Goal: Information Seeking & Learning: Compare options

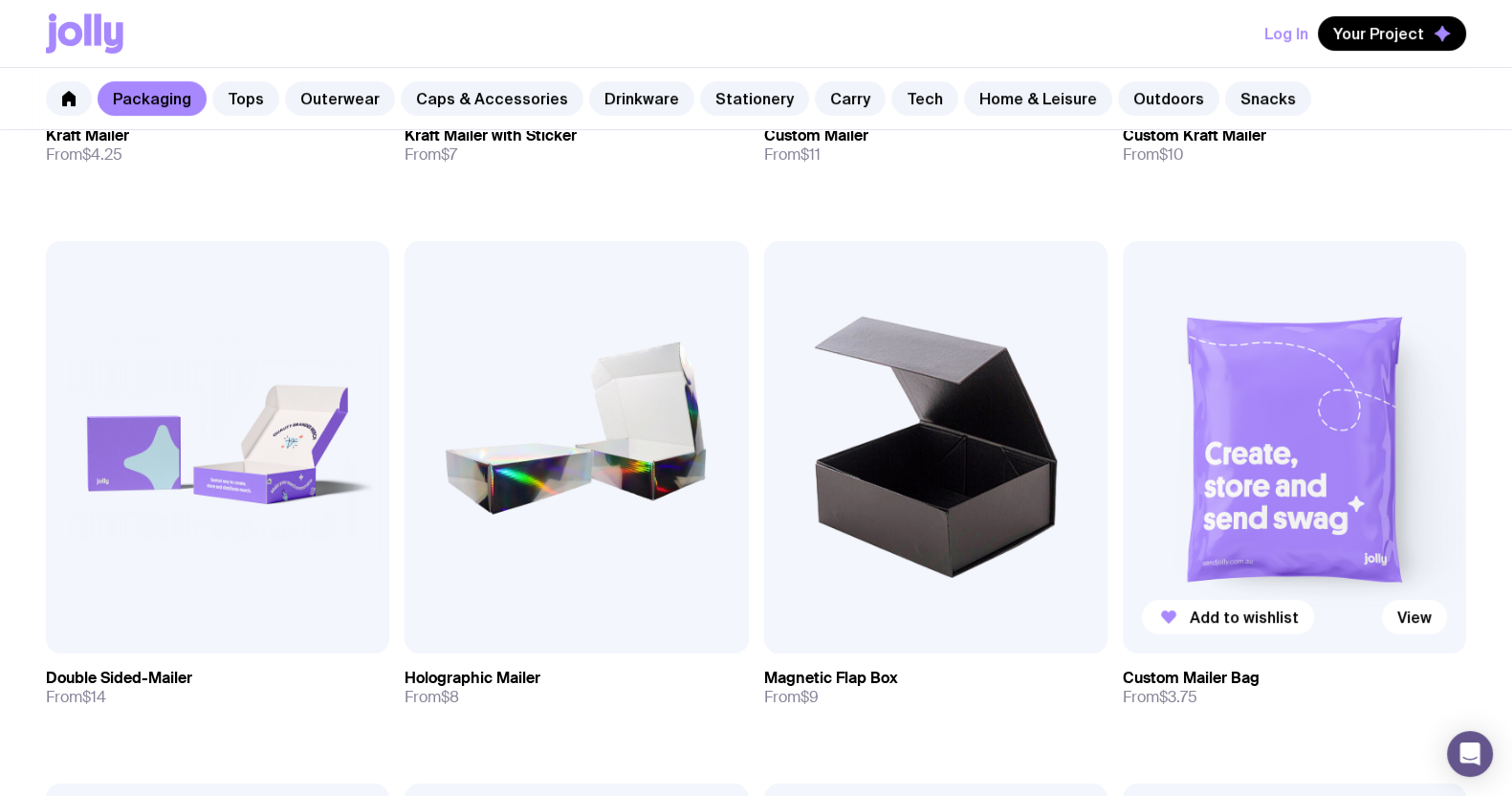
scroll to position [836, 0]
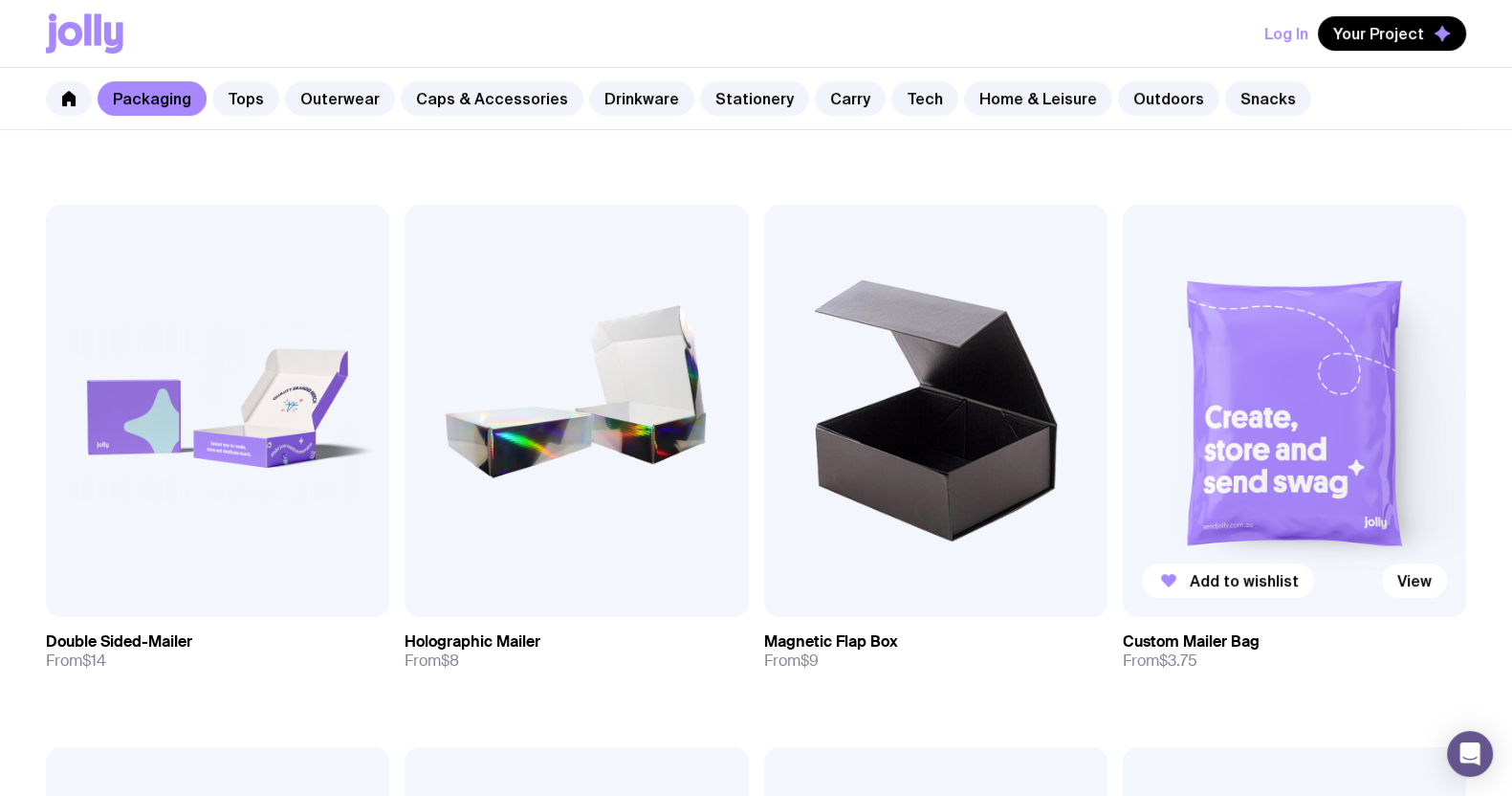
click at [1272, 427] on img at bounding box center [1294, 410] width 343 height 412
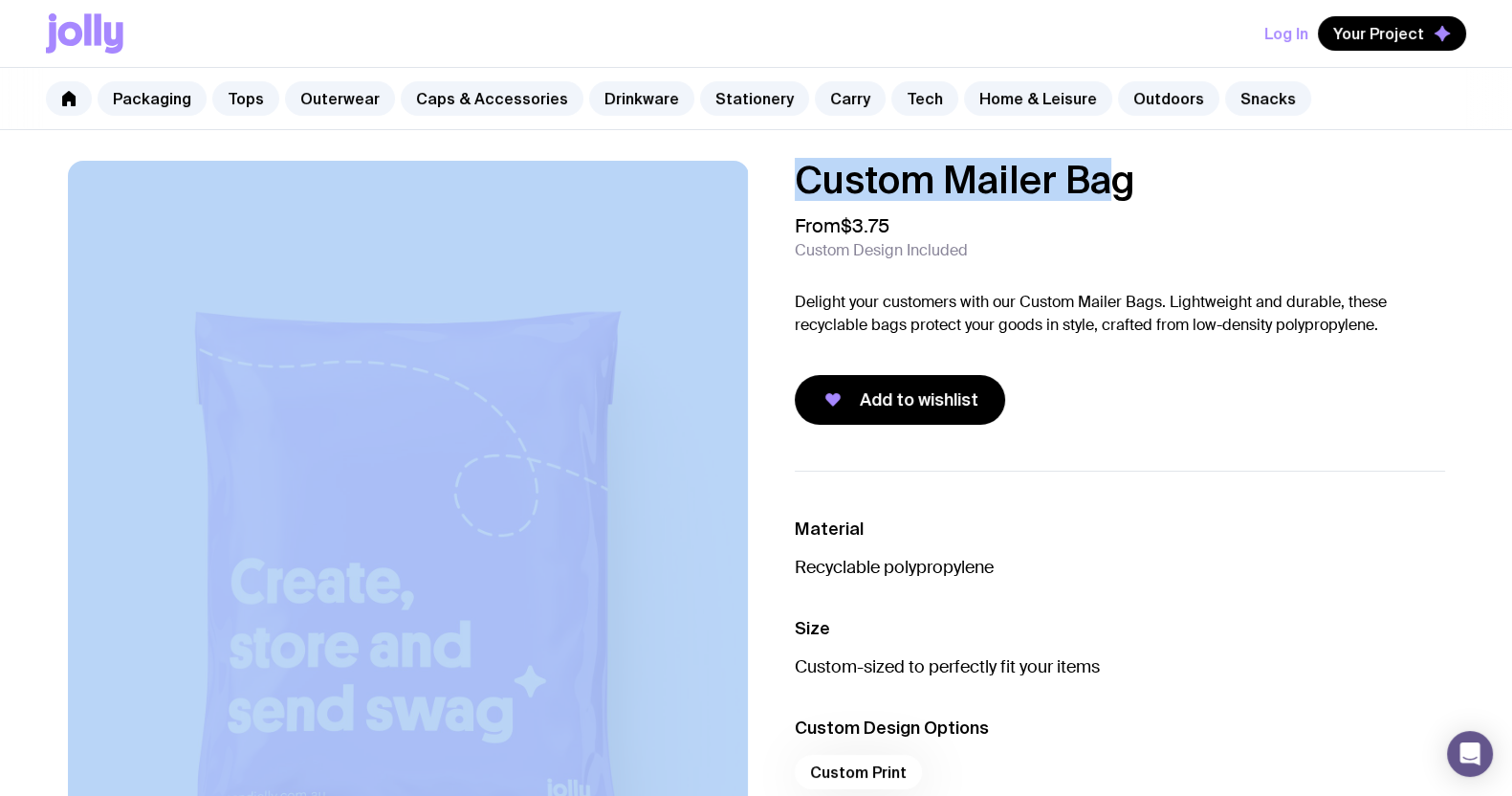
drag, startPoint x: 1114, startPoint y: 177, endPoint x: 734, endPoint y: 146, distance: 381.3
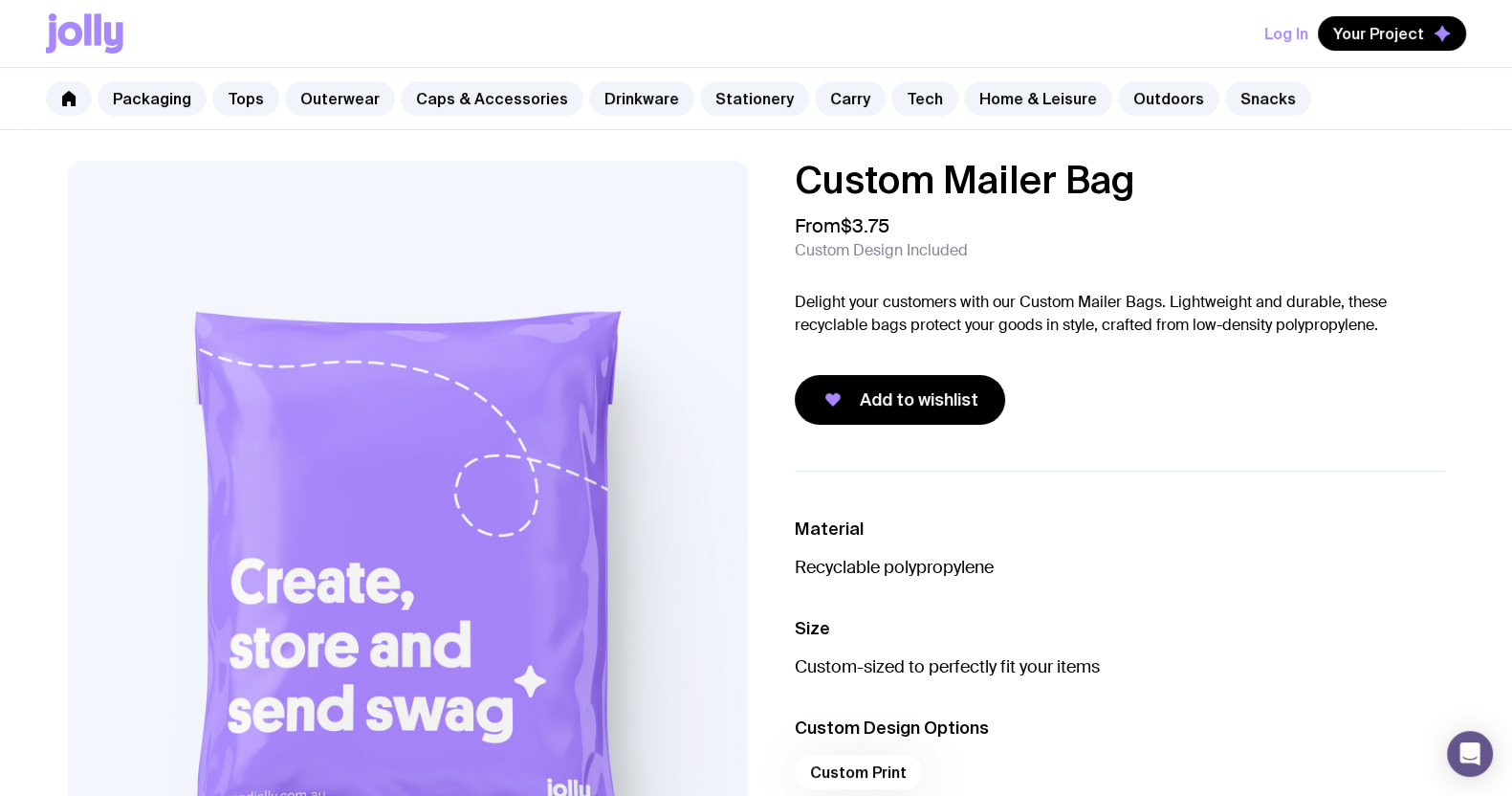
click at [1171, 184] on h1 "Custom Mailer Bag" at bounding box center [1120, 180] width 650 height 38
drag, startPoint x: 1170, startPoint y: 182, endPoint x: 785, endPoint y: 178, distance: 385.0
click at [785, 178] on div "Custom Mailer Bag From $3.75 Custom Design Included Delight your customers with…" at bounding box center [1104, 293] width 681 height 264
drag, startPoint x: 868, startPoint y: 168, endPoint x: 880, endPoint y: 174, distance: 13.4
copy h1 "Custom Mailer Bag"
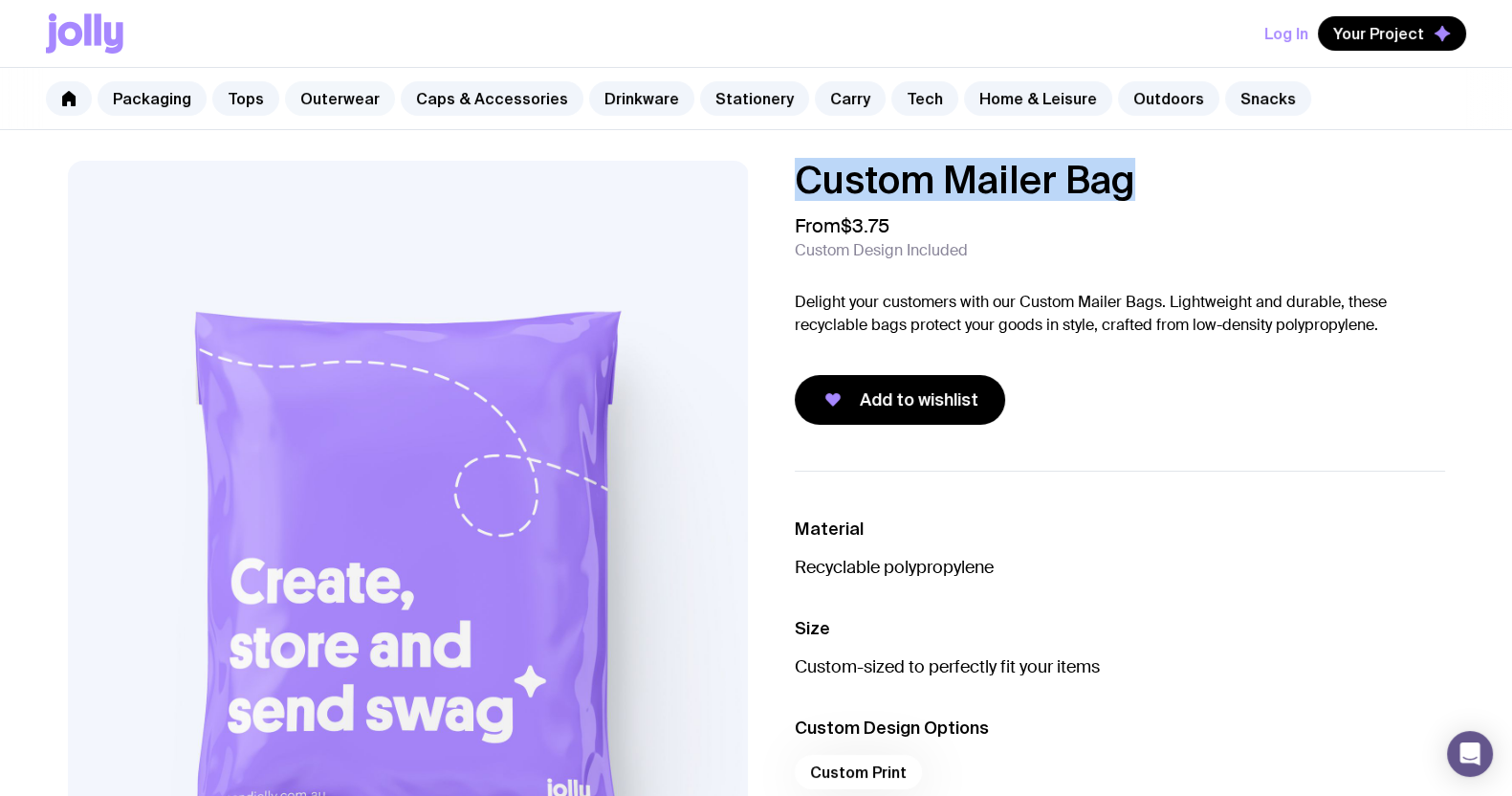
click at [339, 93] on link "Outerwear" at bounding box center [340, 98] width 110 height 34
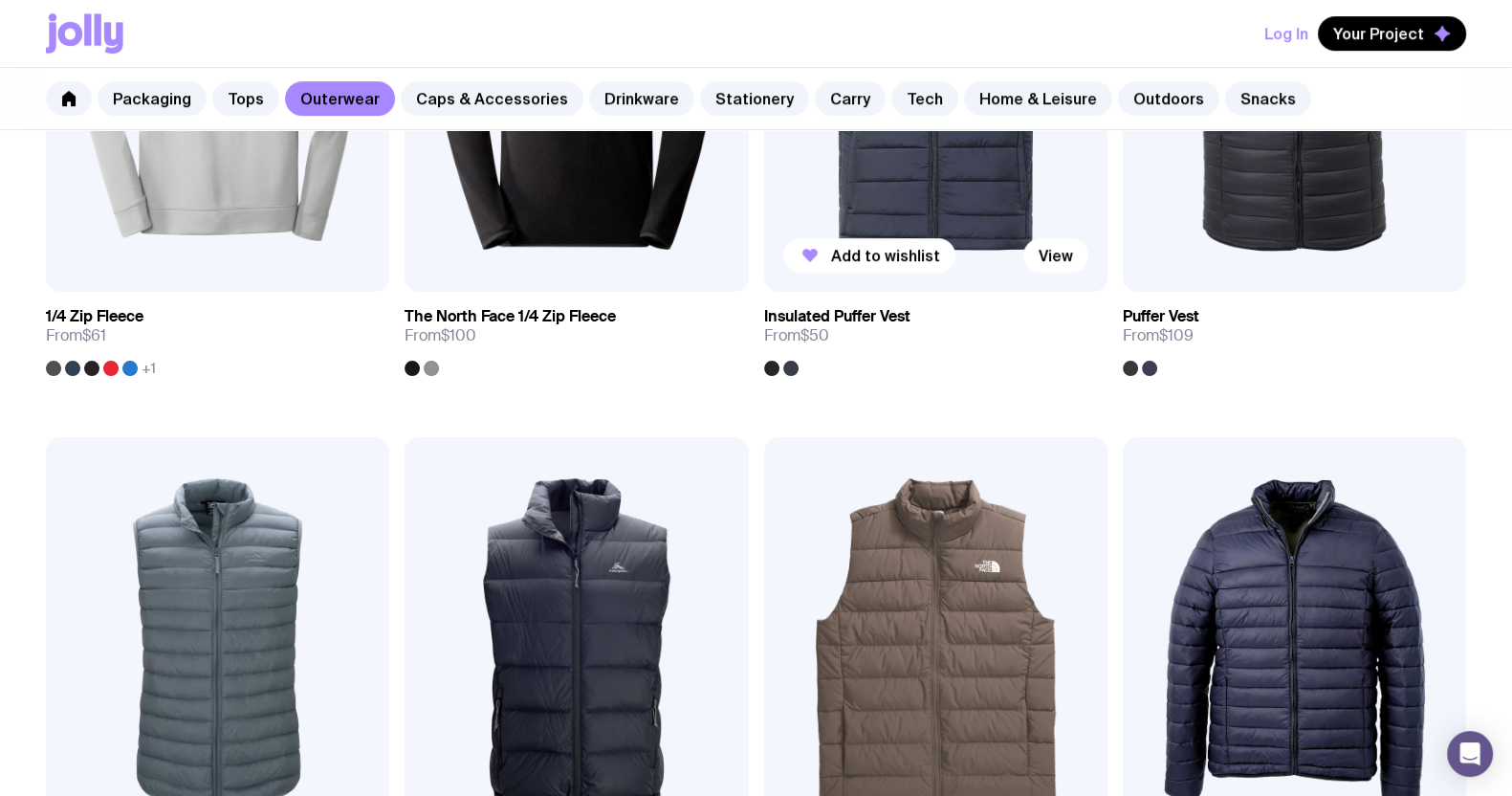
scroll to position [836, 0]
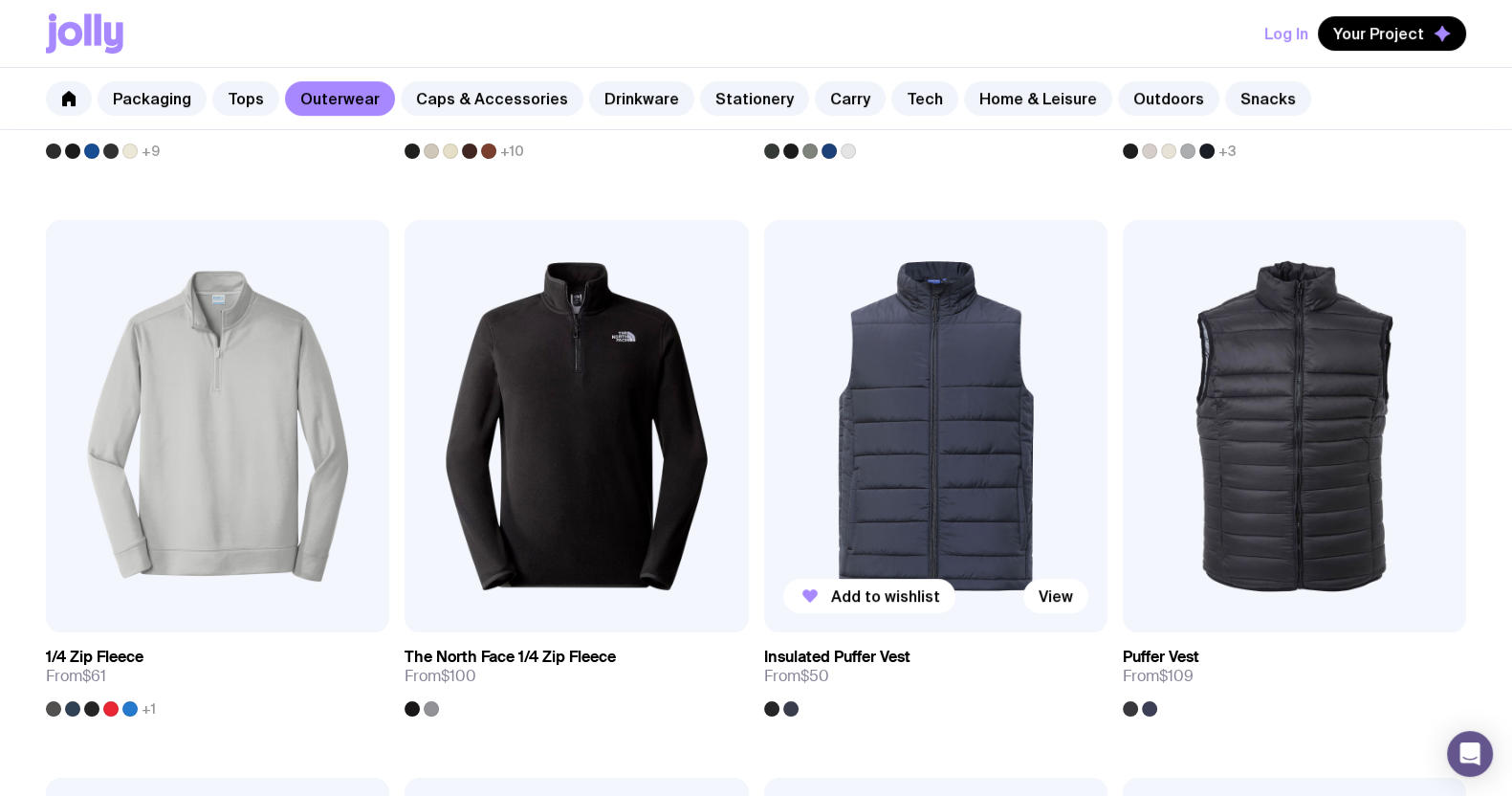
click at [926, 389] on img at bounding box center [935, 426] width 343 height 412
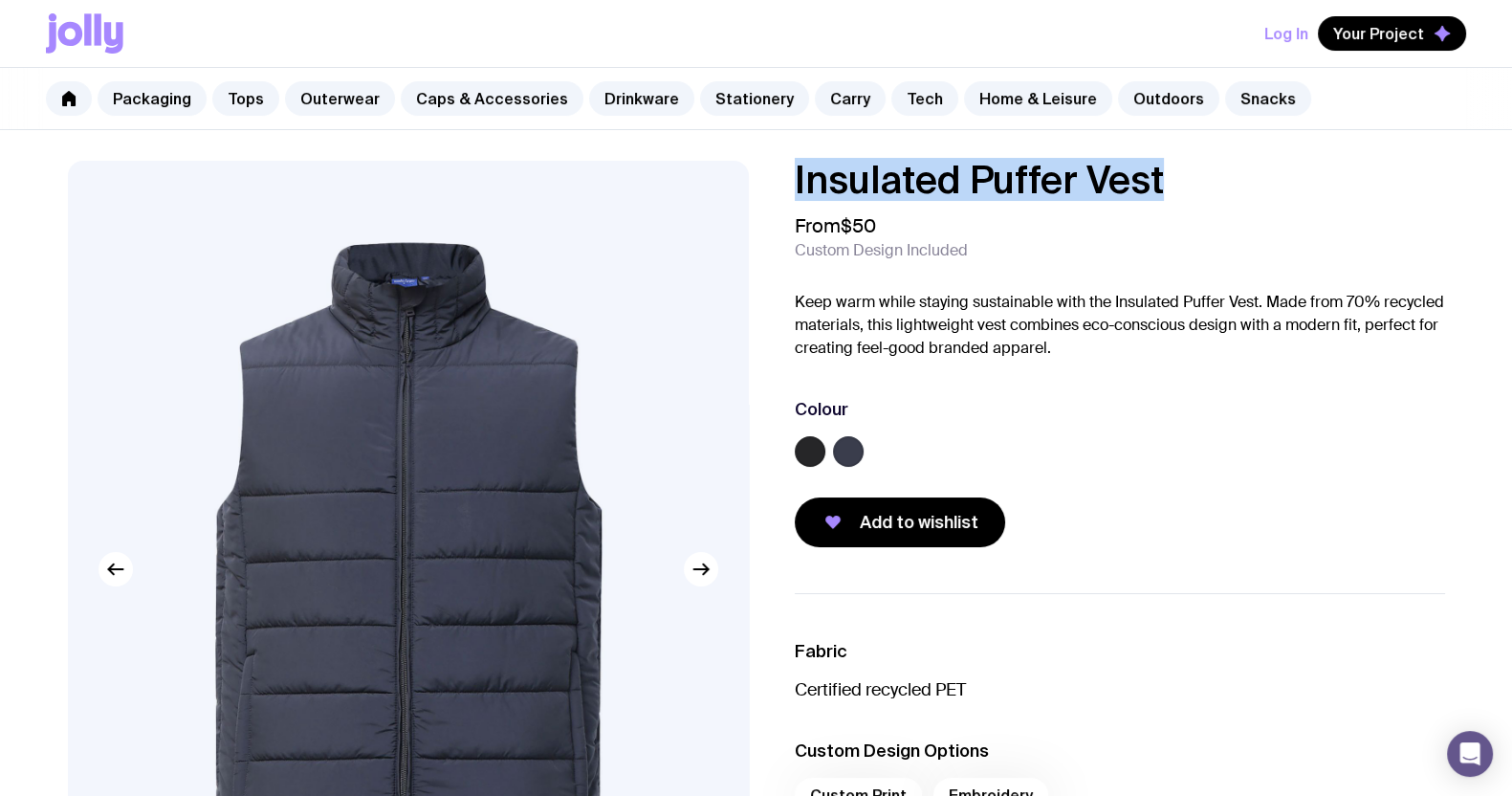
drag, startPoint x: 1179, startPoint y: 184, endPoint x: 785, endPoint y: 178, distance: 394.0
click at [785, 178] on div "Insulated Puffer Vest From $50 Custom Design Included Keep warm while staying s…" at bounding box center [1104, 354] width 681 height 386
copy h1 "Insulated Puffer Vest"
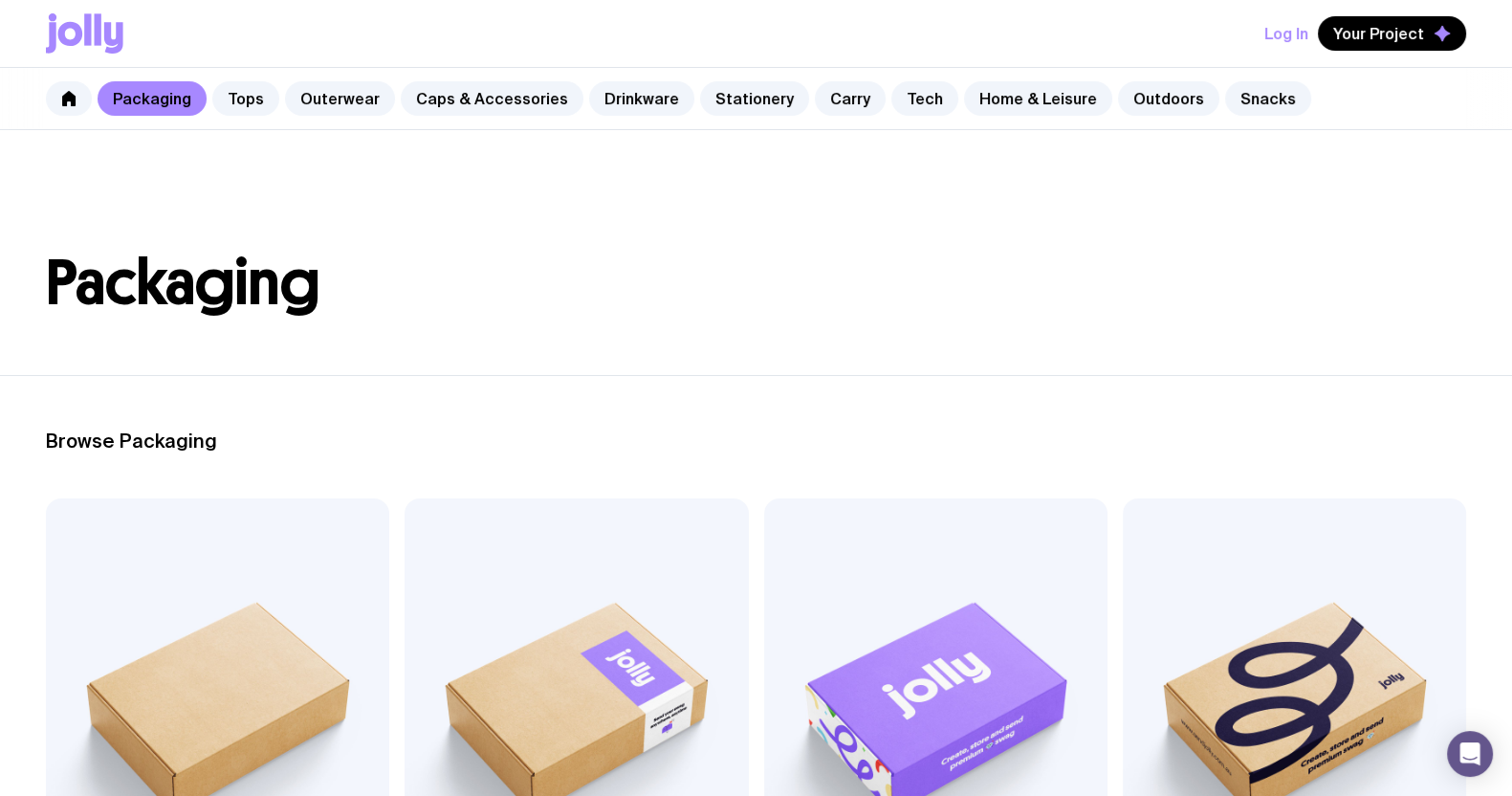
click at [483, 102] on link "Caps & Accessories" at bounding box center [492, 98] width 183 height 34
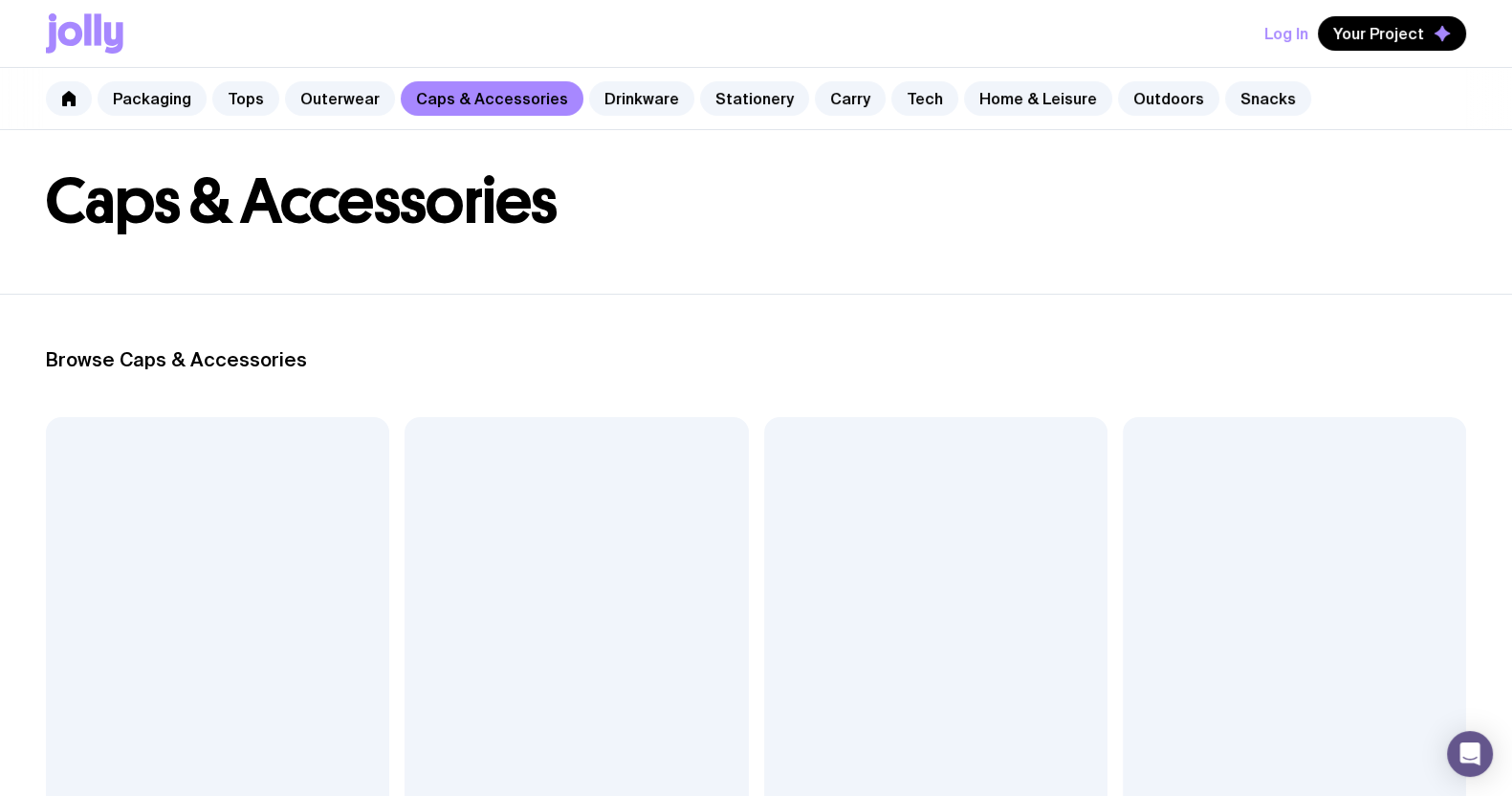
scroll to position [119, 0]
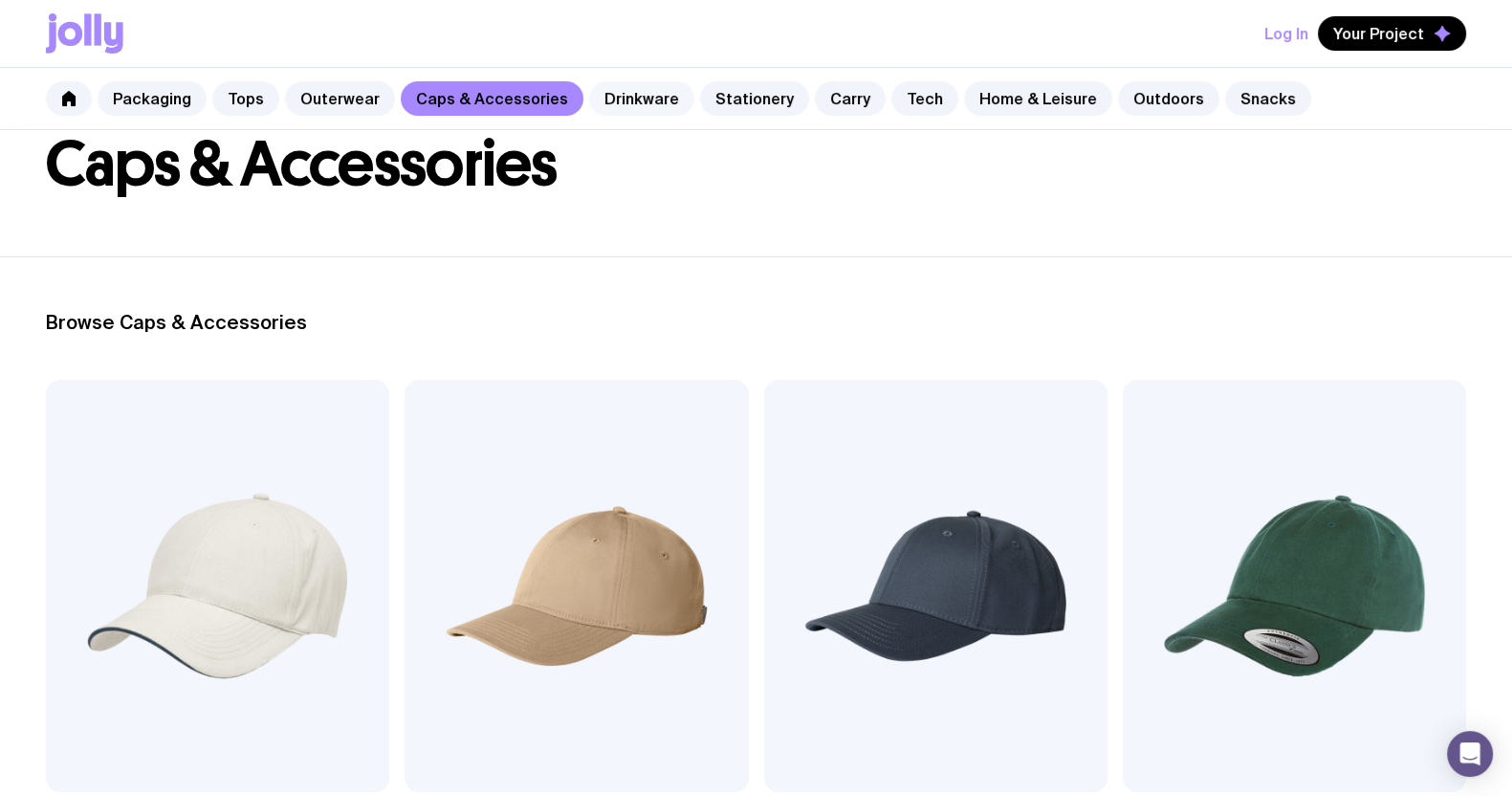
click at [625, 115] on link "Drinkware" at bounding box center [642, 98] width 105 height 34
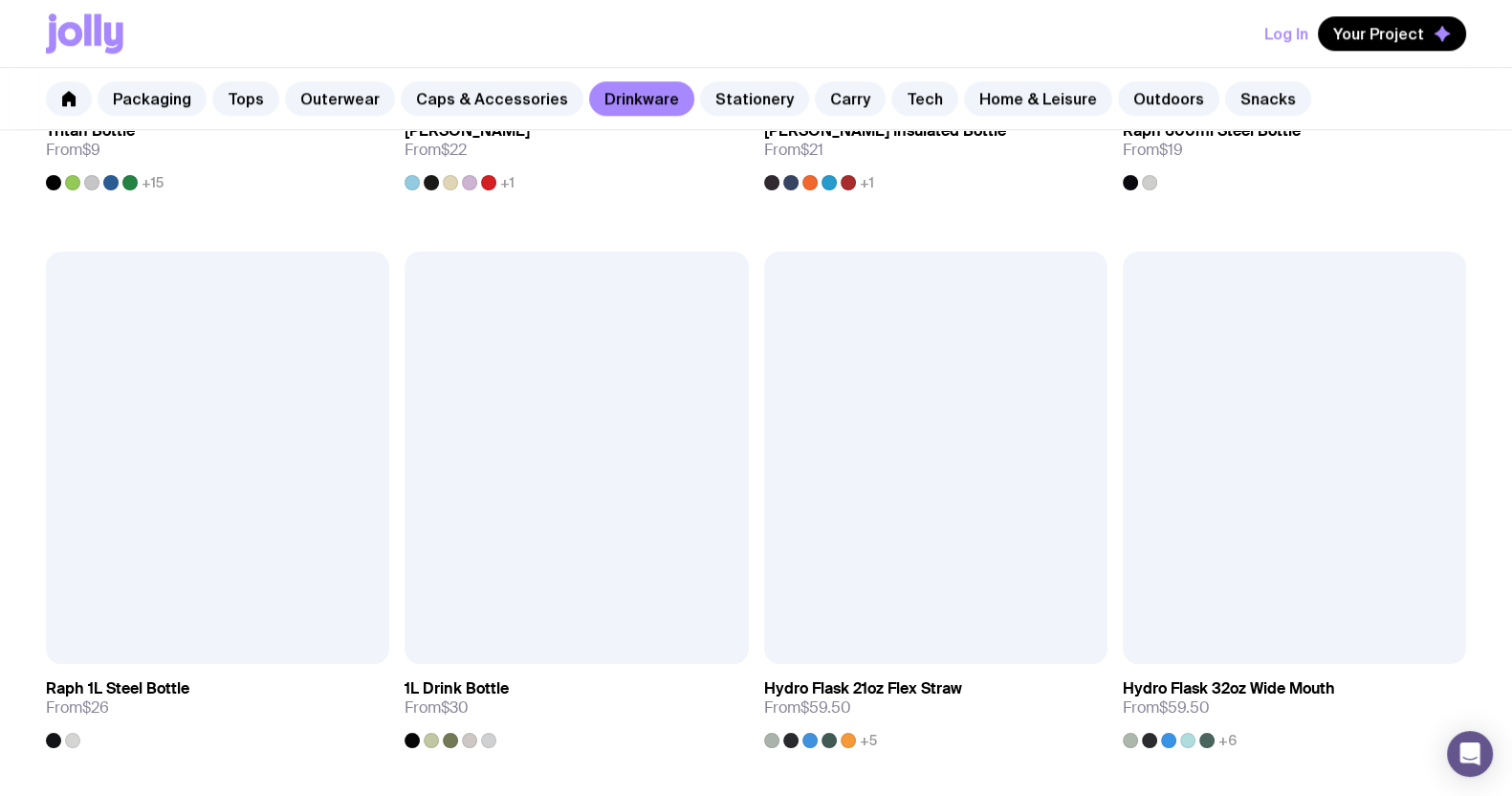
scroll to position [2511, 0]
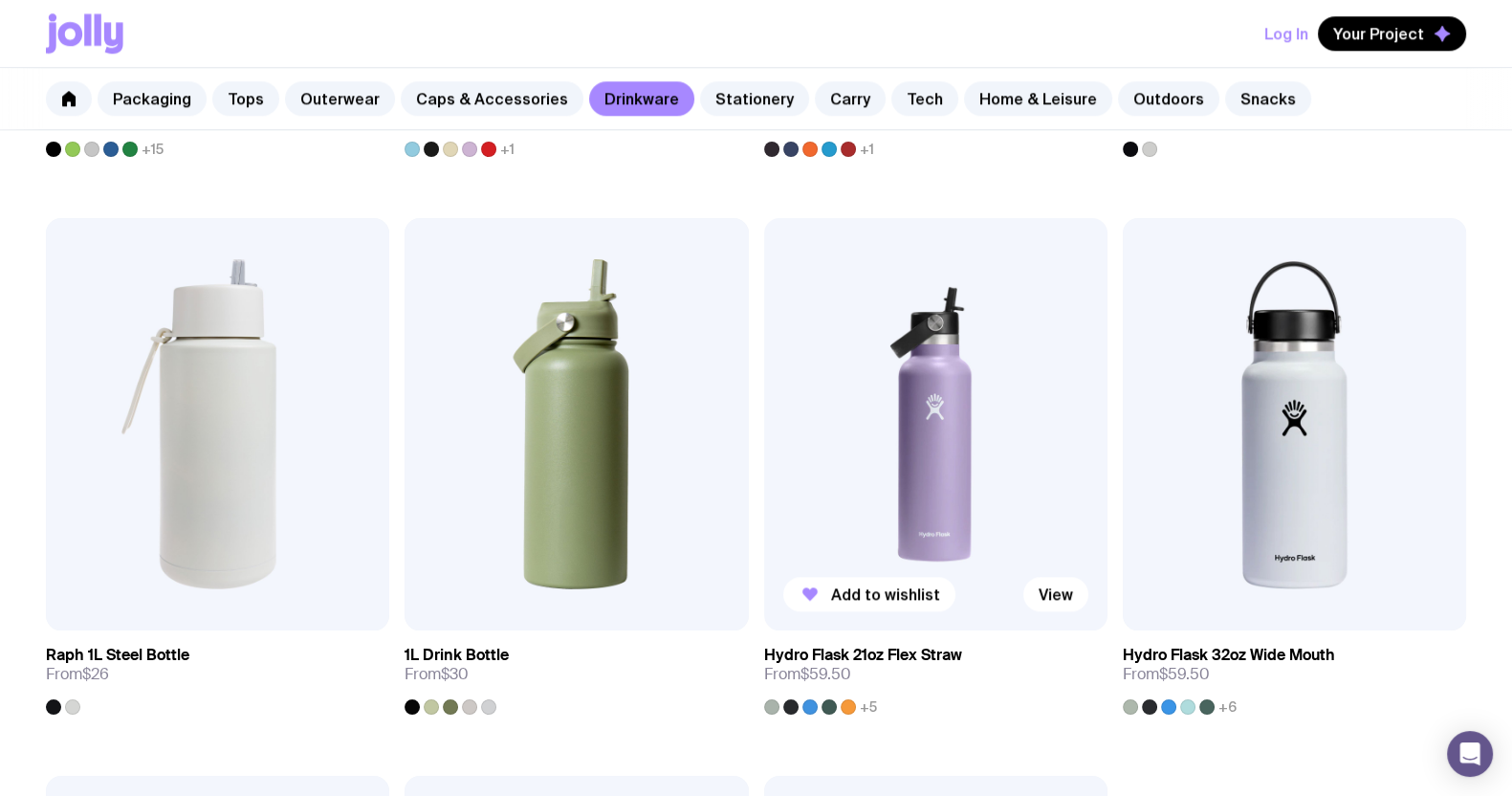
click at [883, 412] on img at bounding box center [935, 424] width 343 height 412
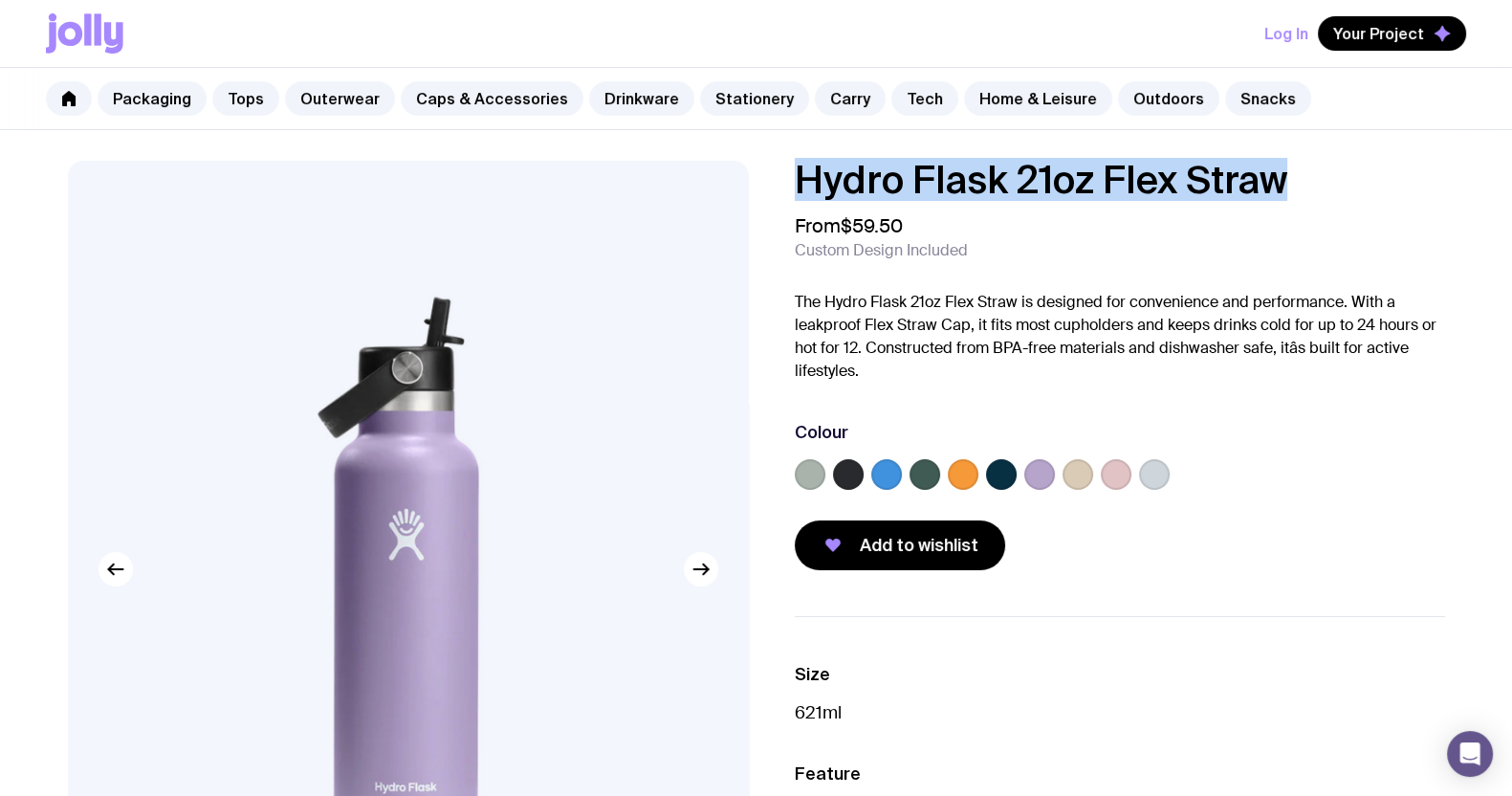
drag, startPoint x: 1273, startPoint y: 182, endPoint x: 696, endPoint y: 202, distance: 577.3
click at [696, 202] on div "Hydro Flask 21oz Flex Straw From $59.50 Custom Design Included The Hydro Flask …" at bounding box center [756, 641] width 1469 height 960
copy h1 "Hydro Flask 21oz Flex Straw"
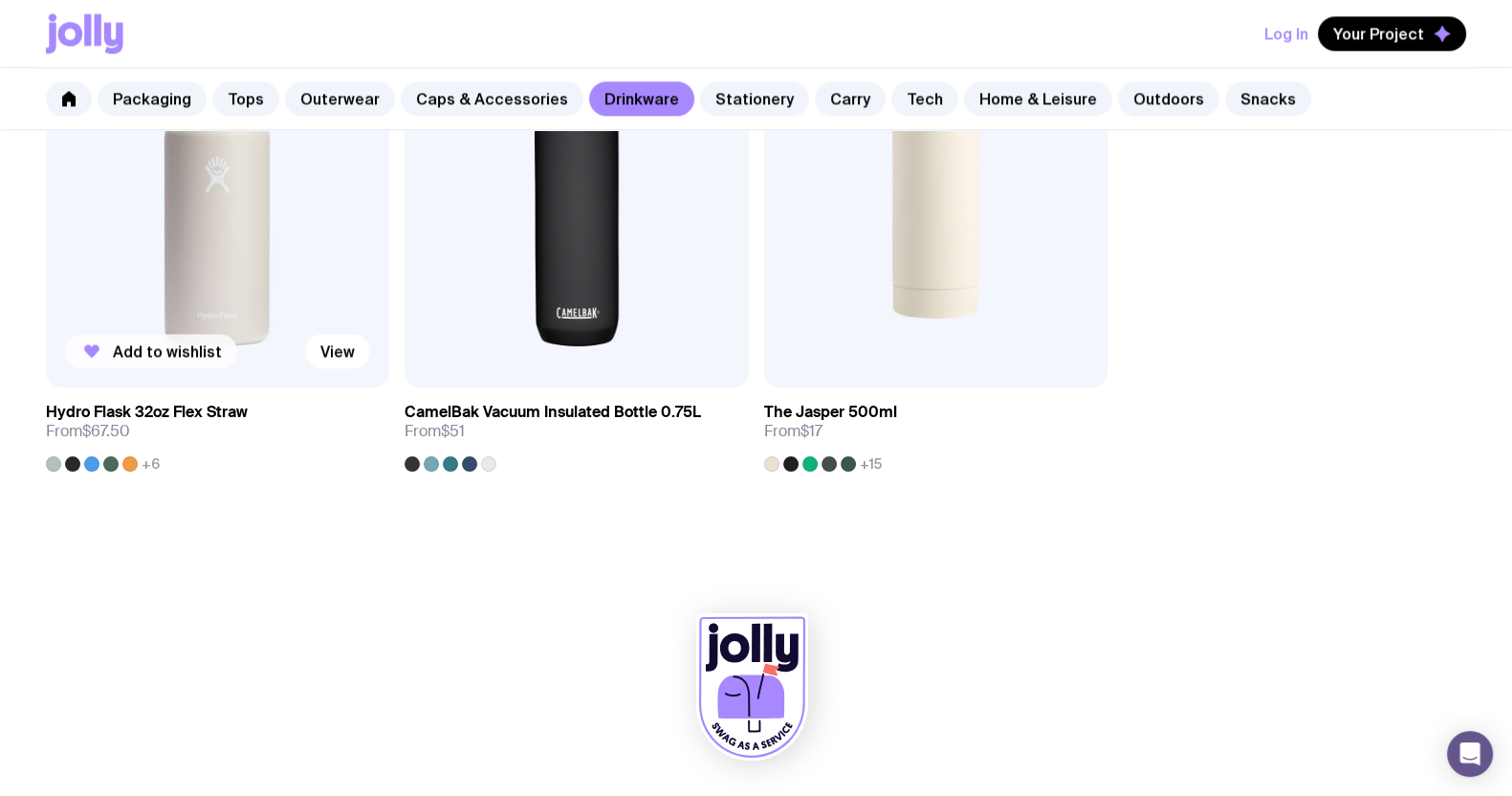
scroll to position [2714, 0]
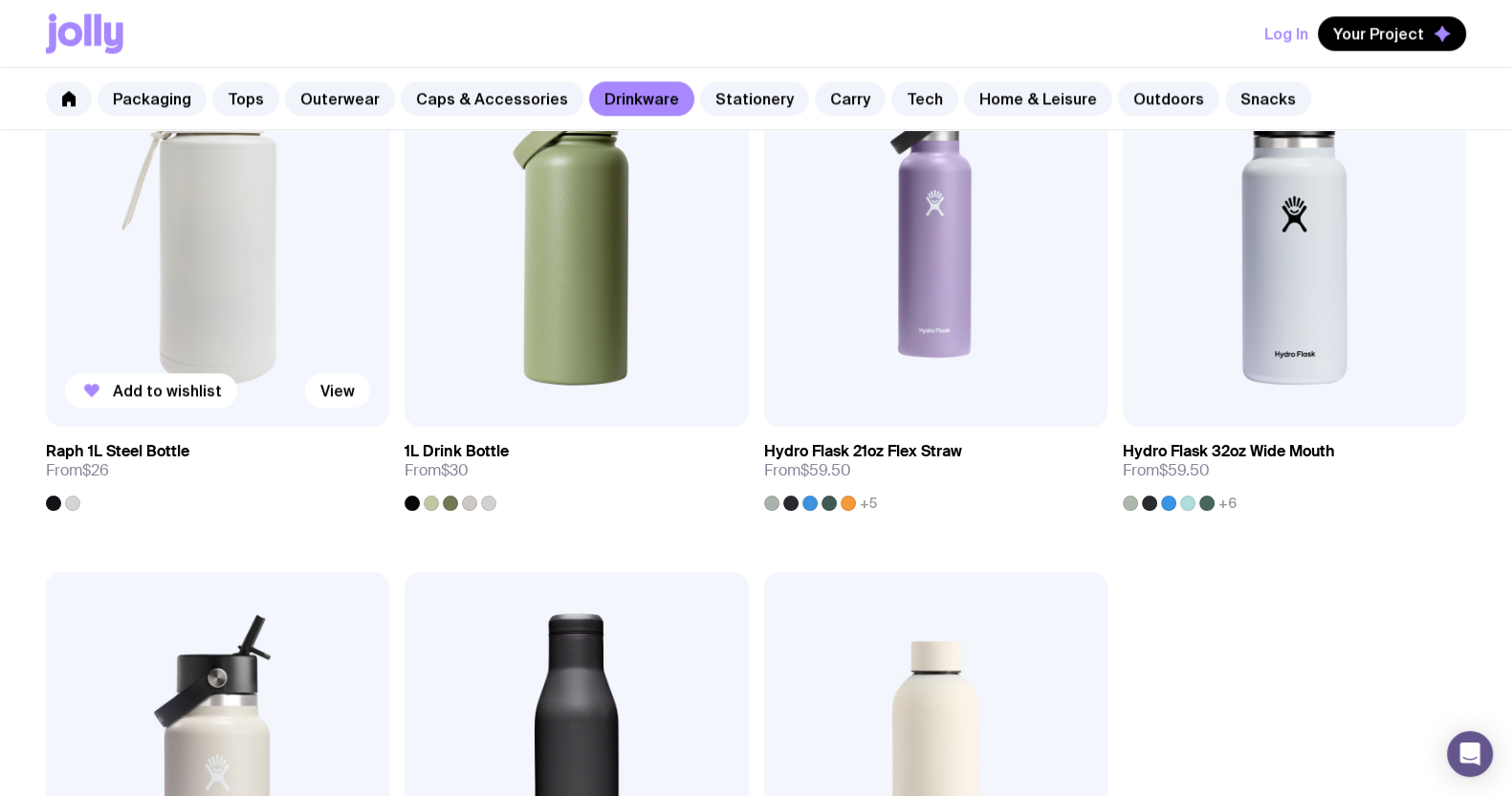
click at [213, 236] on img at bounding box center [217, 220] width 343 height 412
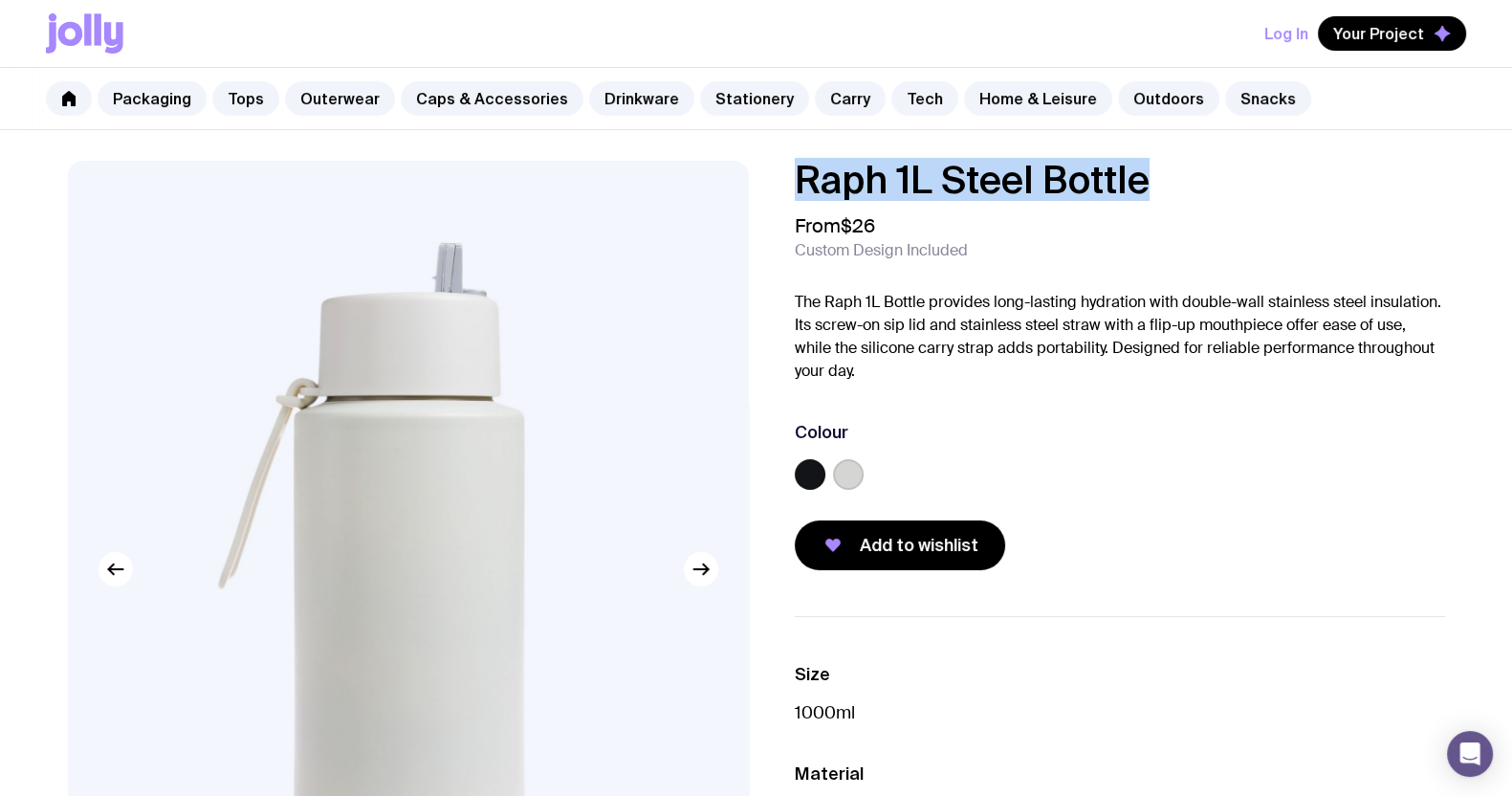
drag, startPoint x: 1189, startPoint y: 198, endPoint x: 774, endPoint y: 184, distance: 415.2
click at [774, 184] on div "Raph 1L Steel Bottle From $26 Custom Design Included The Raph 1L Bottle provide…" at bounding box center [1104, 366] width 681 height 410
copy h1 "Raph 1L Steel Bottle"
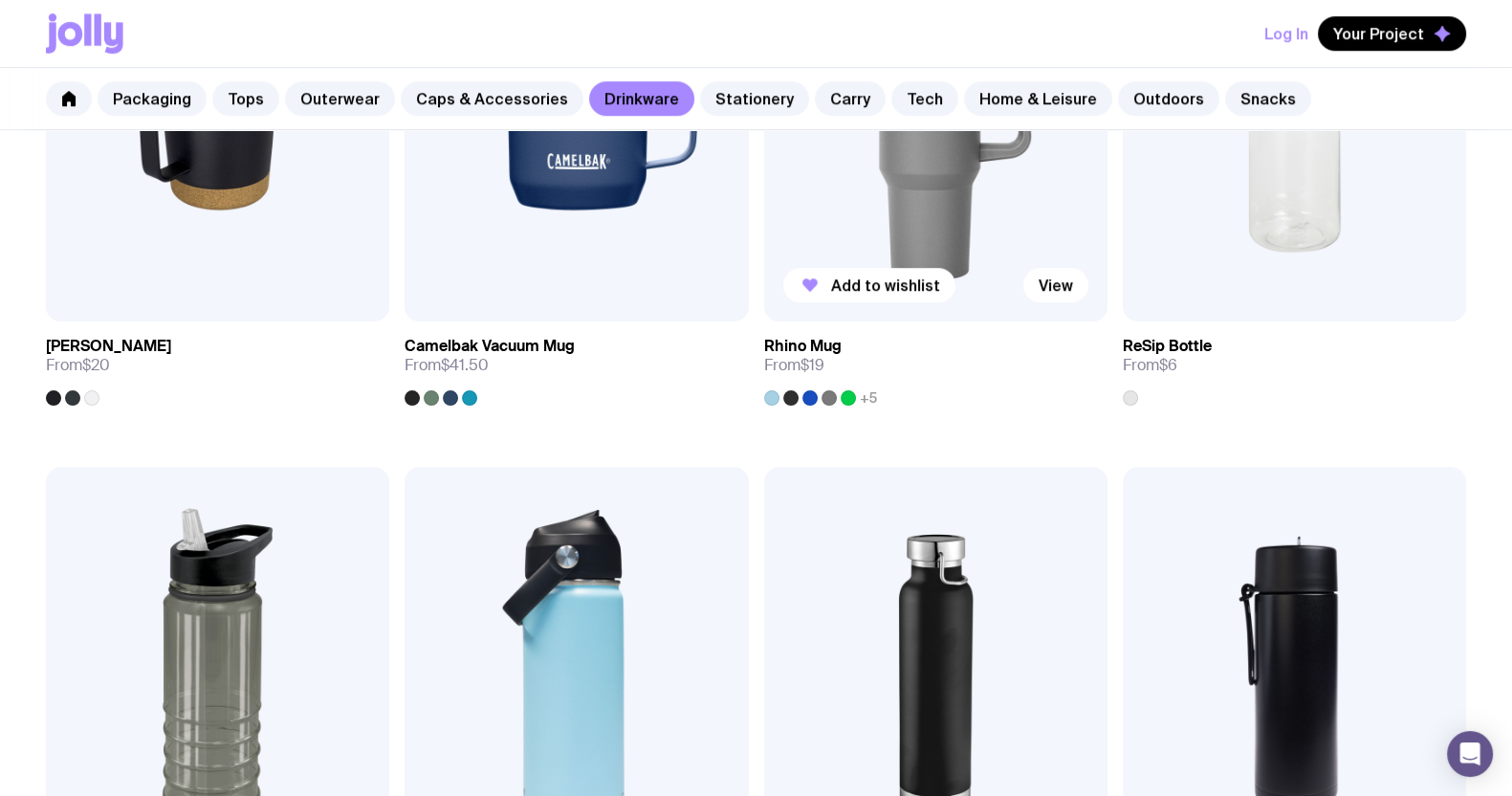
scroll to position [1625, 0]
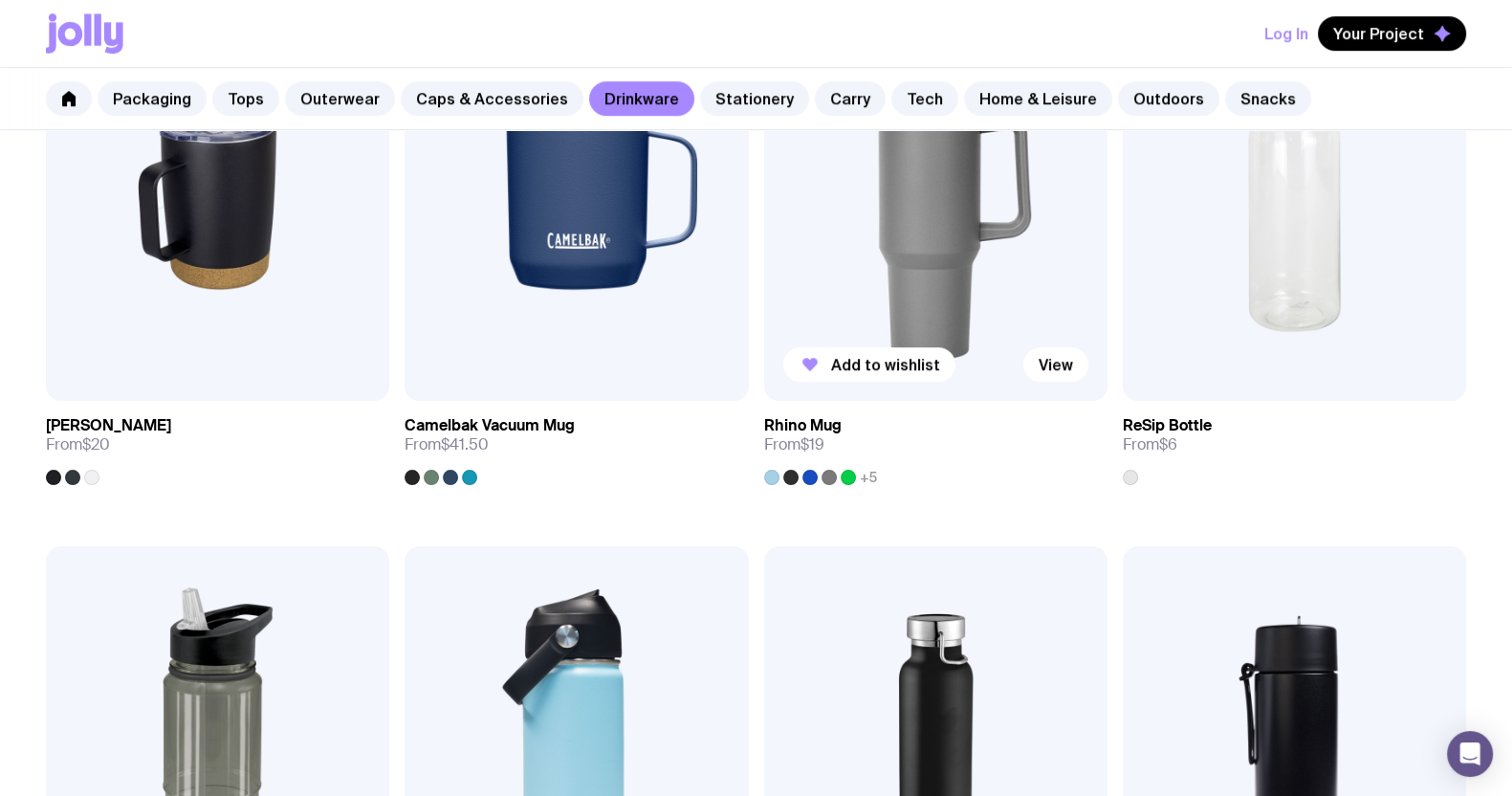
click at [903, 279] on img at bounding box center [935, 194] width 343 height 412
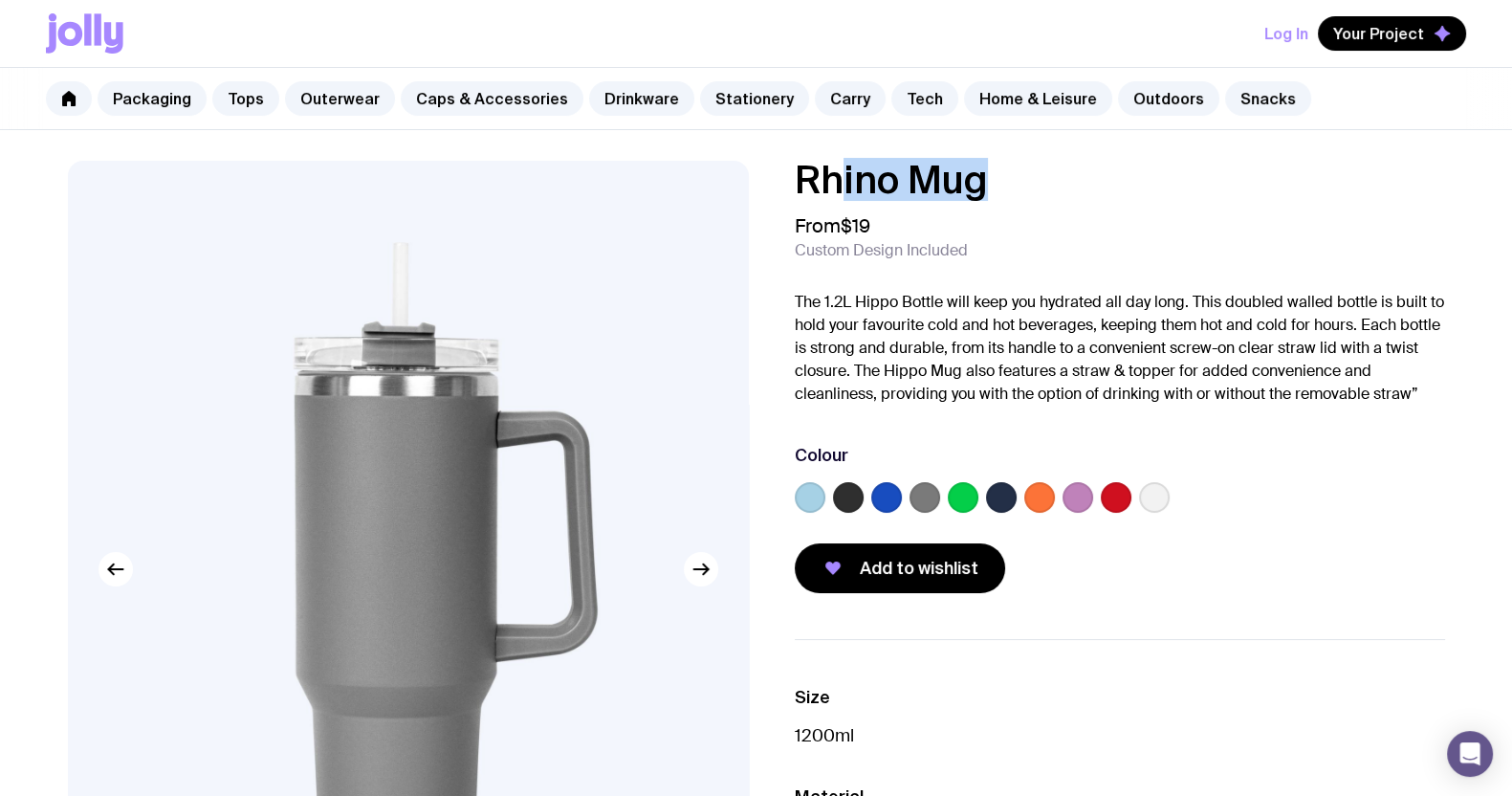
drag, startPoint x: 978, startPoint y: 175, endPoint x: 839, endPoint y: 174, distance: 139.0
click at [834, 174] on h1 "Rhino Mug" at bounding box center [1120, 180] width 650 height 38
click at [756, 172] on div "Rhino Mug From $19 Custom Design Included The 1.2L Hippo Bottle will keep you h…" at bounding box center [756, 641] width 1469 height 960
drag, startPoint x: 924, startPoint y: 190, endPoint x: 1034, endPoint y: 186, distance: 110.1
click at [1035, 187] on div "Rhino Mug From $19 Custom Design Included The 1.2L Hippo Bottle will keep you h…" at bounding box center [1104, 377] width 681 height 432
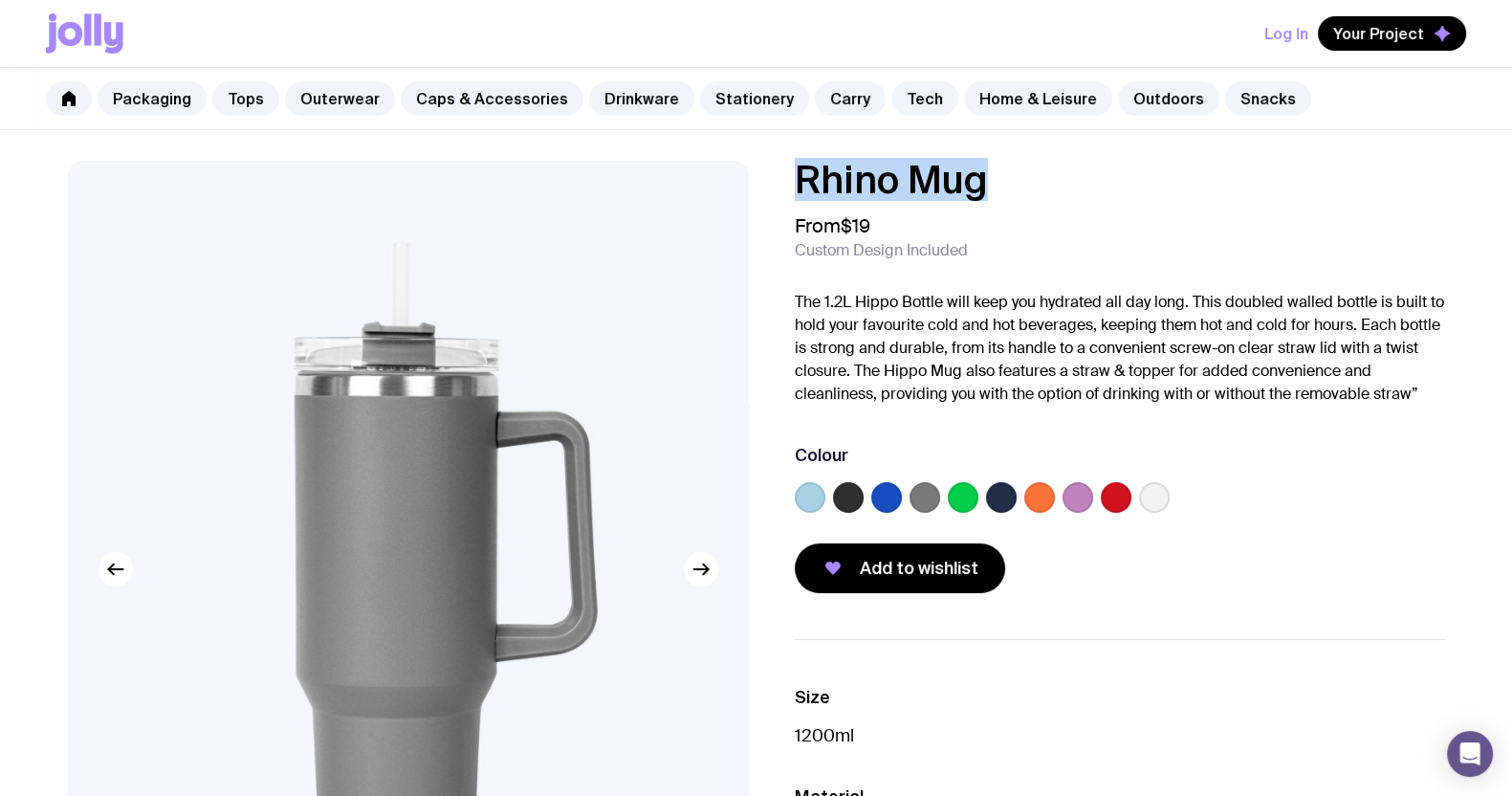
copy h1 "Rhino Mug"
click at [891, 89] on link "Tech" at bounding box center [924, 98] width 67 height 34
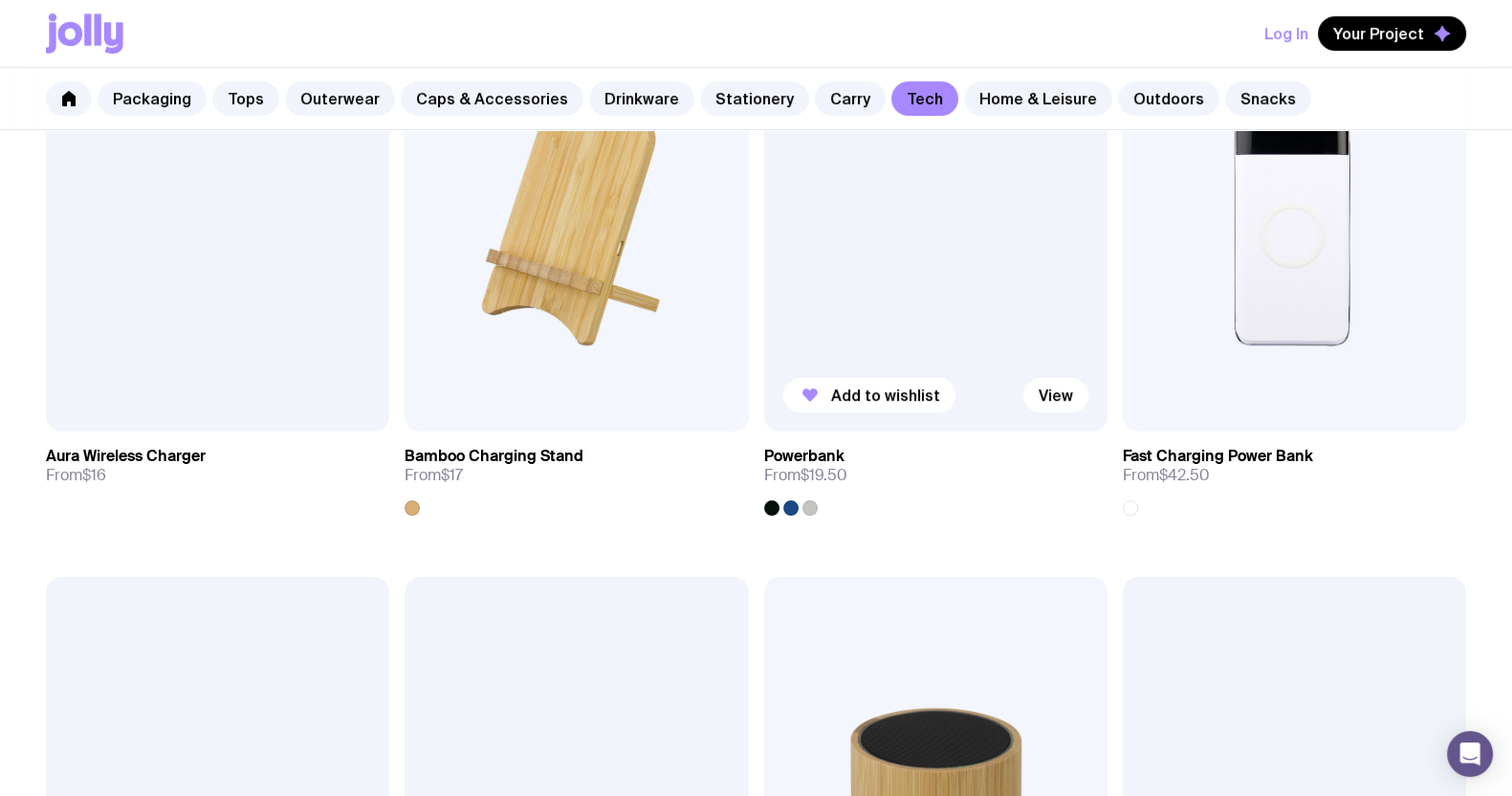
scroll to position [1076, 0]
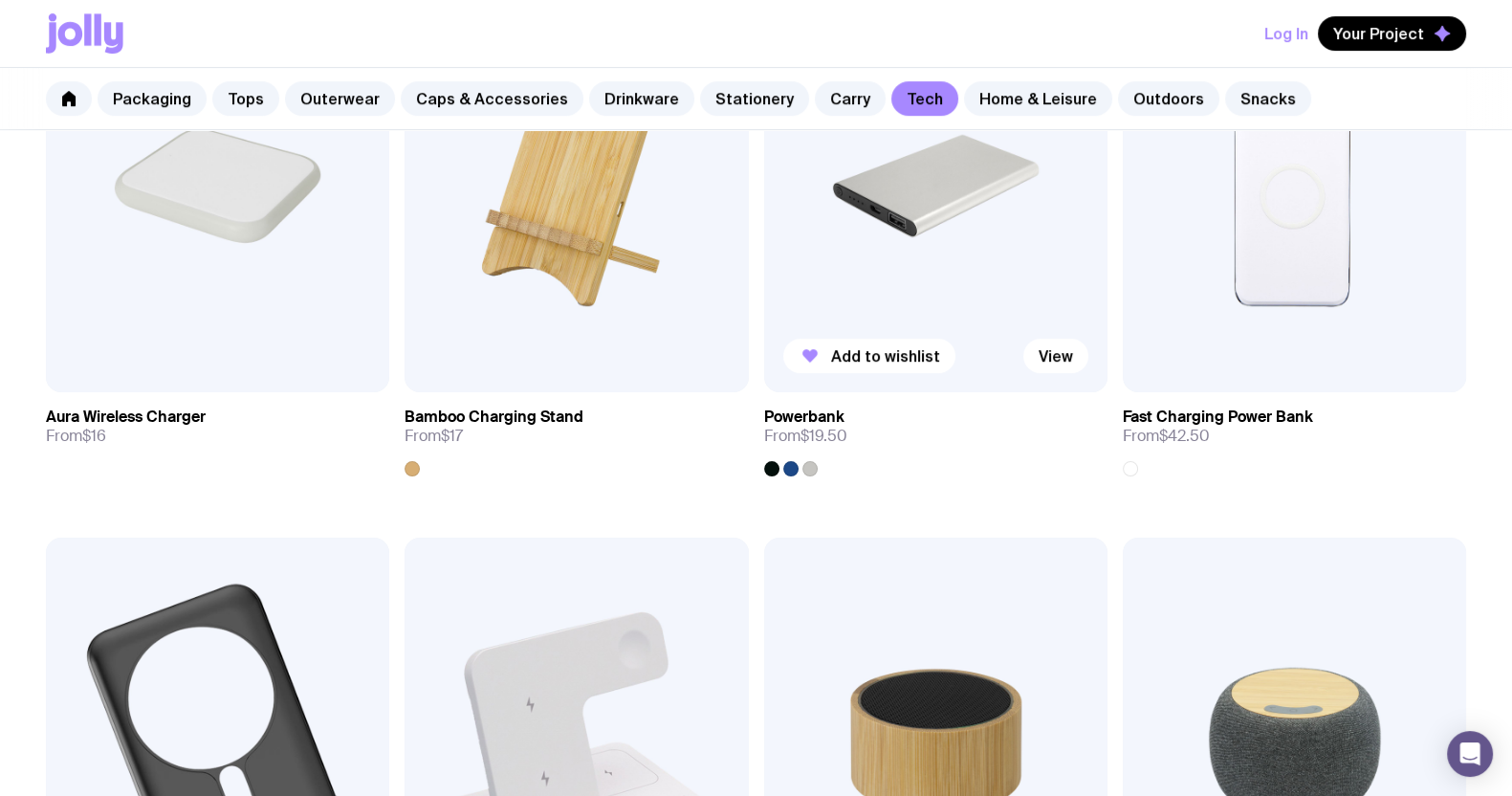
click at [913, 241] on img at bounding box center [935, 186] width 343 height 412
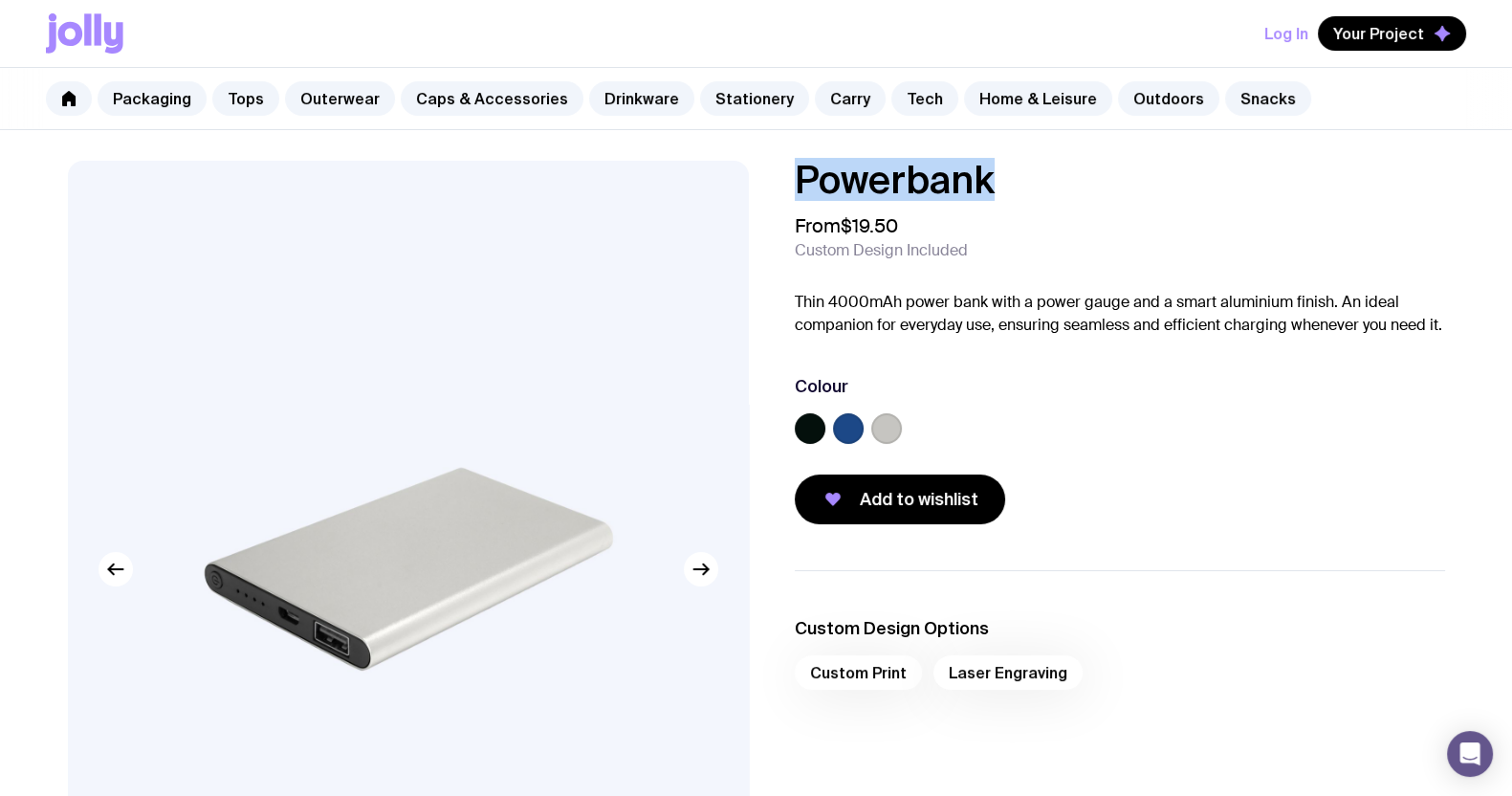
drag, startPoint x: 1027, startPoint y: 179, endPoint x: 741, endPoint y: 169, distance: 286.2
click at [735, 172] on div "Powerbank From $19.50 Custom Design Included Thin 4000mAh power bank with a pow…" at bounding box center [756, 641] width 1469 height 960
copy h1 "Powerbank"
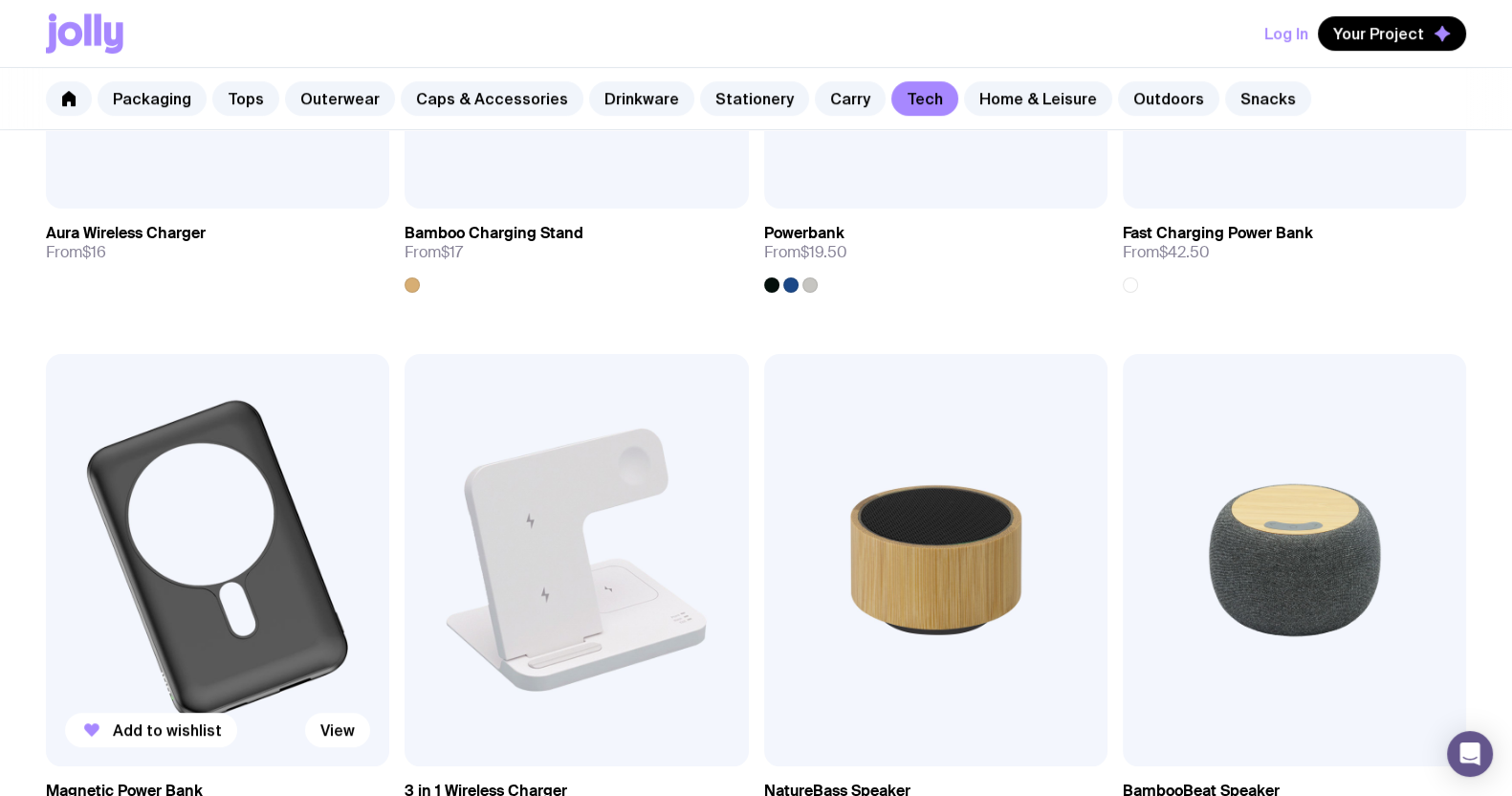
scroll to position [1315, 0]
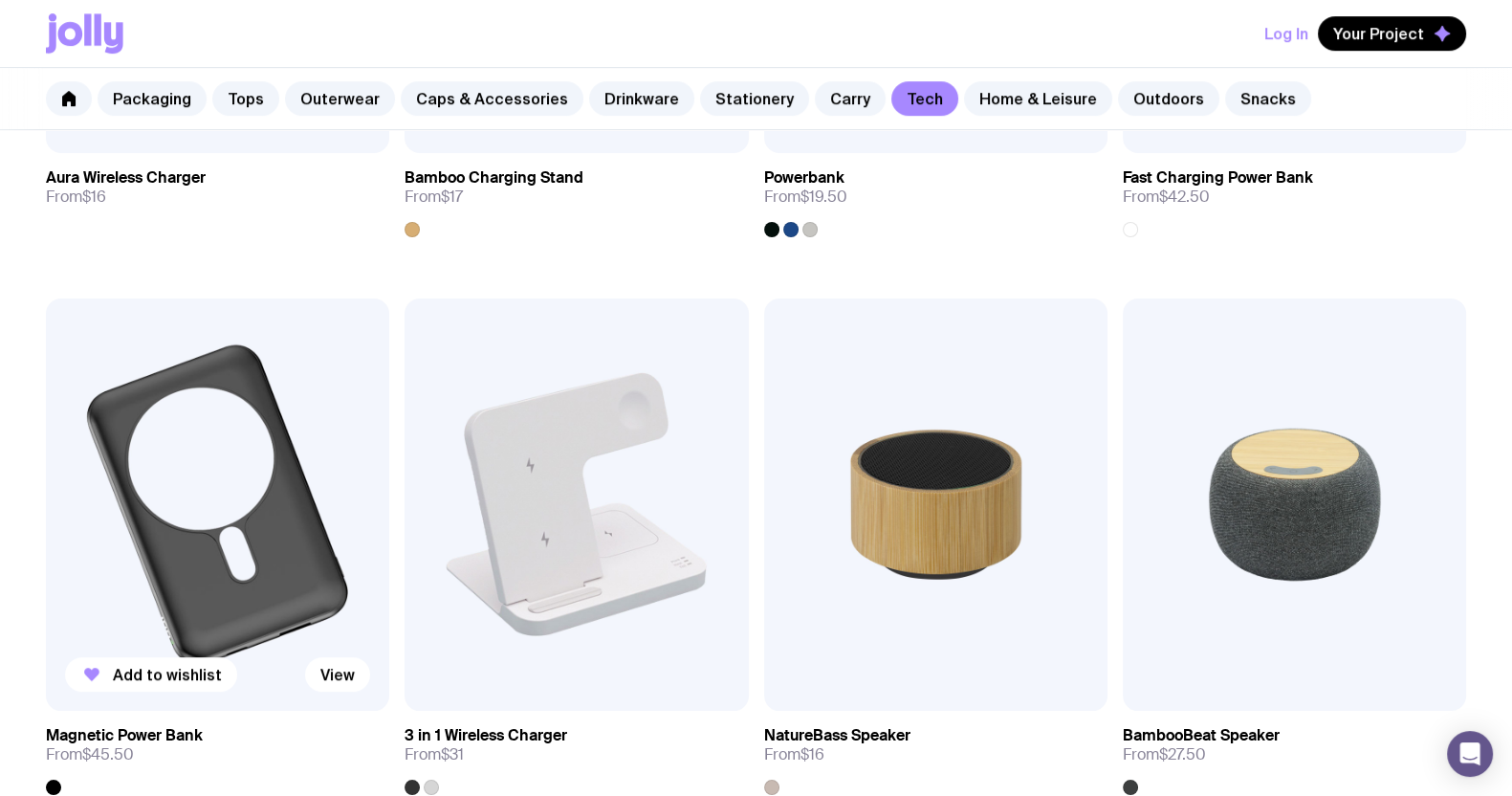
click at [132, 480] on img at bounding box center [217, 504] width 343 height 412
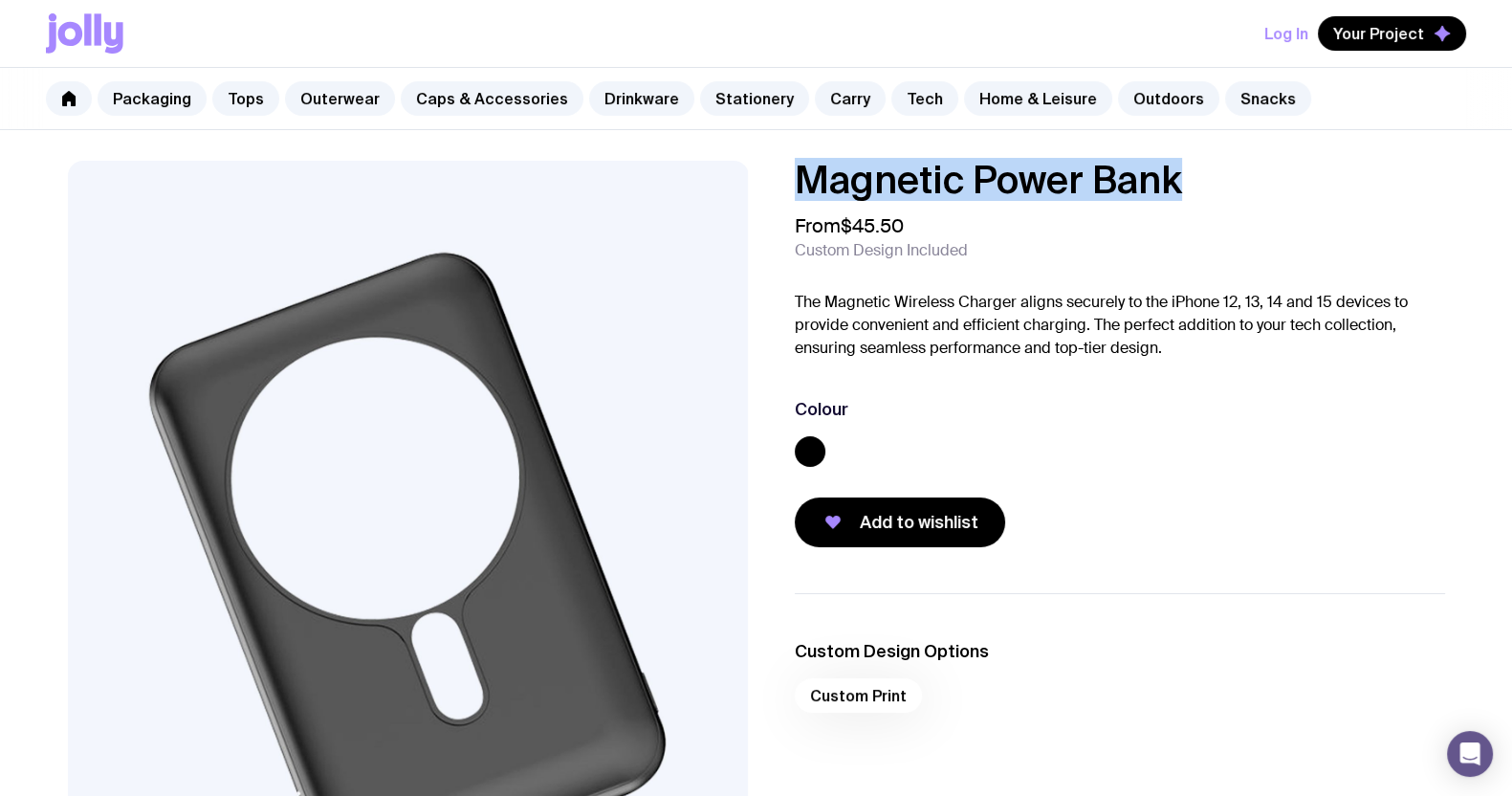
drag, startPoint x: 1204, startPoint y: 182, endPoint x: 796, endPoint y: 181, distance: 408.0
click at [795, 181] on h1 "Magnetic Power Bank" at bounding box center [1120, 180] width 650 height 38
copy h1 "Magnetic Power Bank"
click at [726, 91] on link "Stationery" at bounding box center [754, 98] width 109 height 34
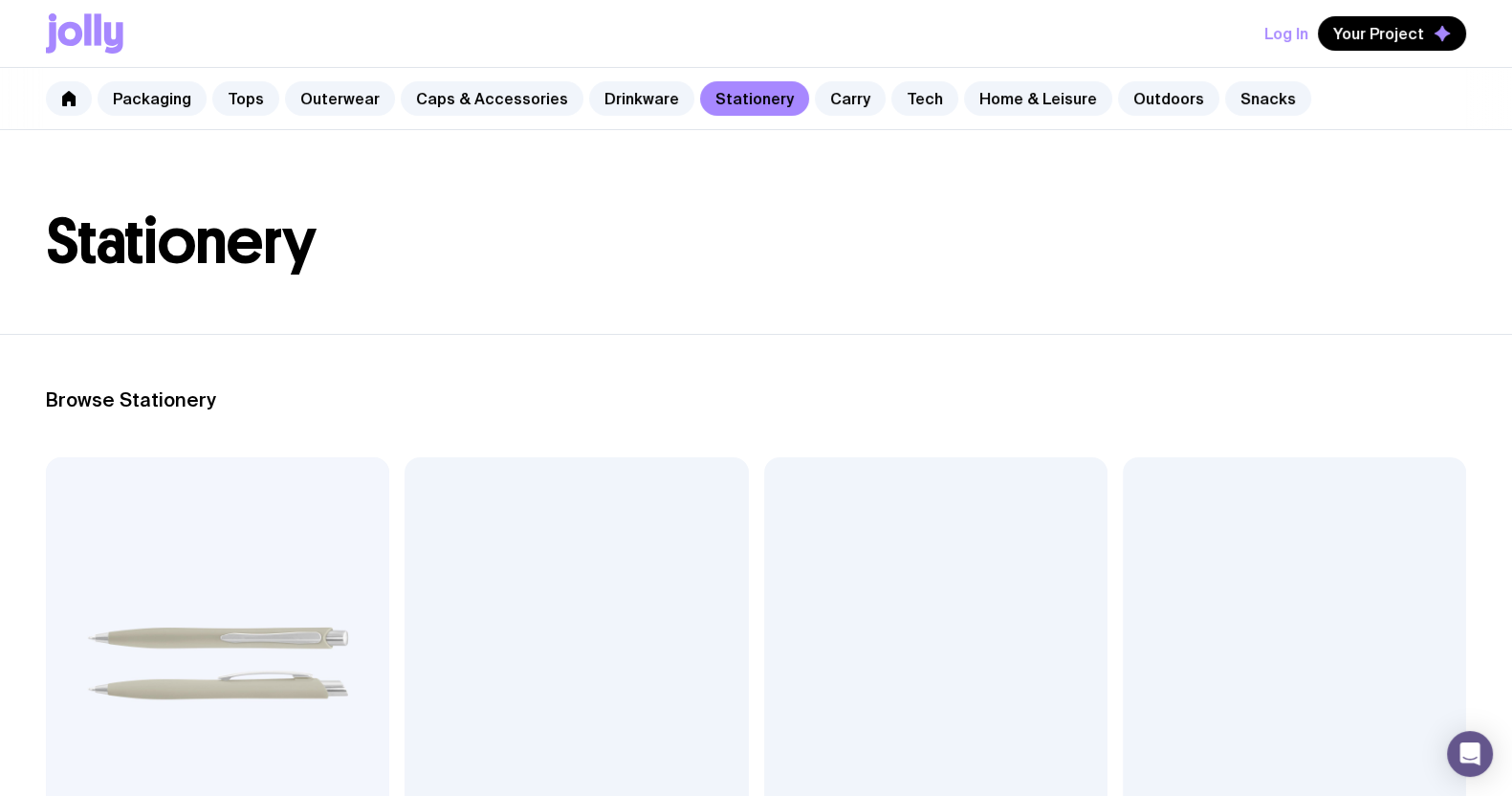
scroll to position [238, 0]
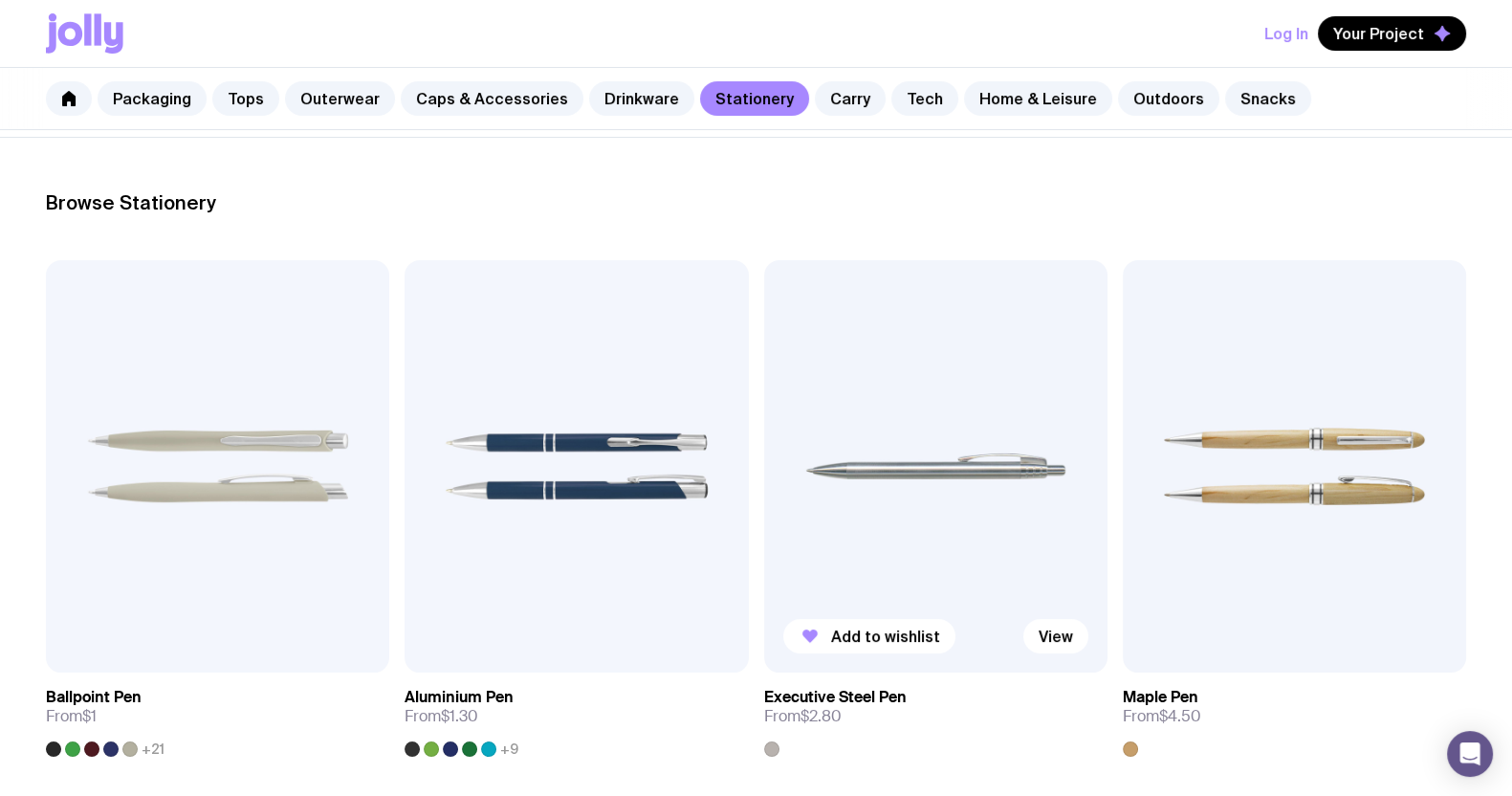
click at [1008, 411] on img at bounding box center [935, 466] width 343 height 412
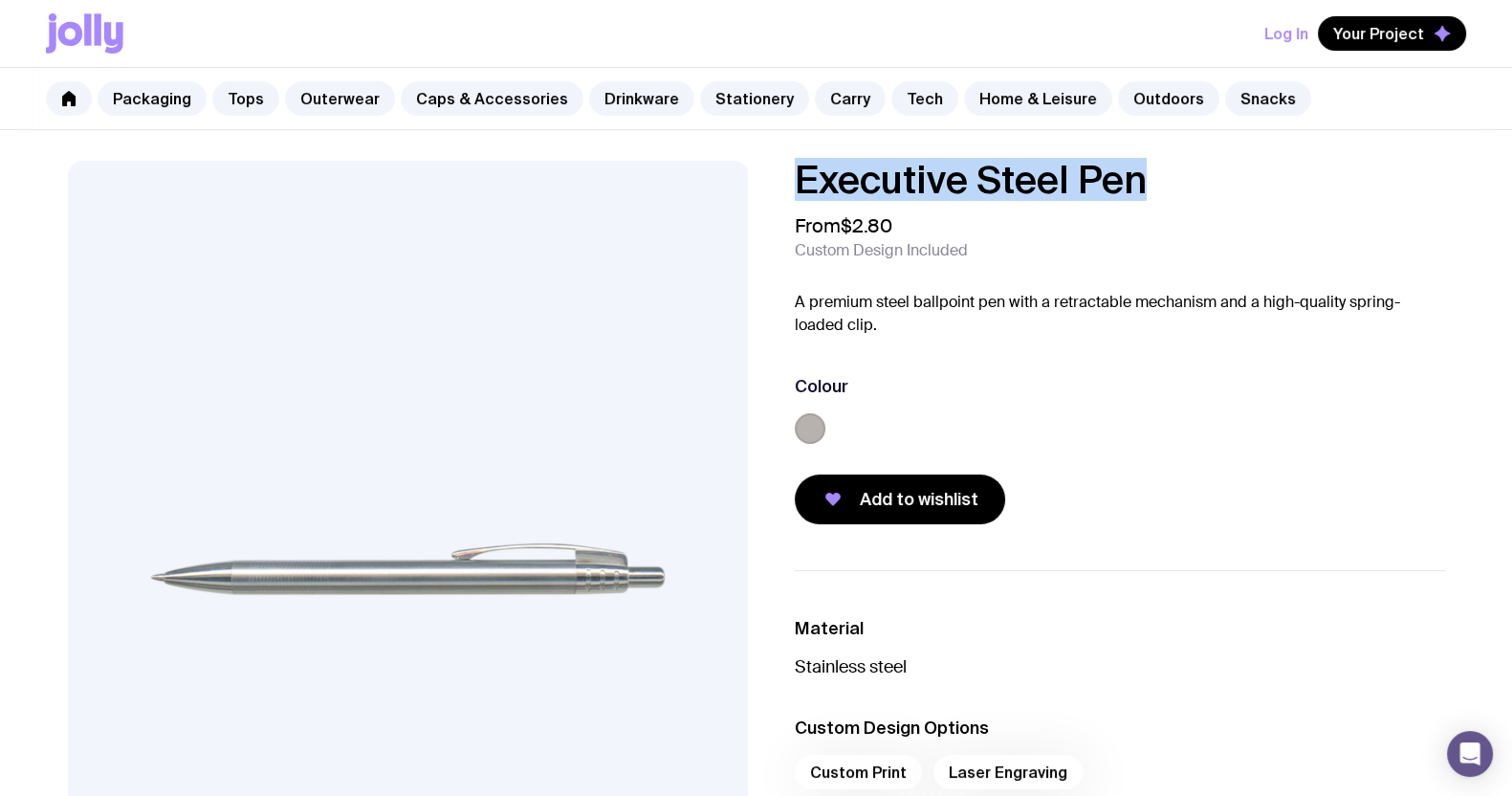
drag, startPoint x: 1163, startPoint y: 185, endPoint x: 774, endPoint y: 184, distance: 389.0
click at [774, 186] on div "Executive Steel Pen From $2.80 Custom Design Included A premium steel ballpoint…" at bounding box center [1104, 343] width 681 height 364
copy h1 "Executive Steel Pen"
